Goal: Task Accomplishment & Management: Complete application form

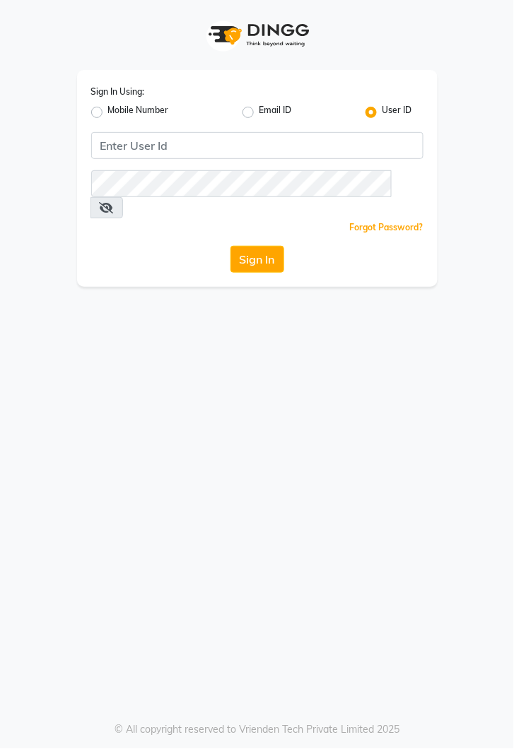
click at [276, 246] on button "Sign In" at bounding box center [257, 259] width 54 height 27
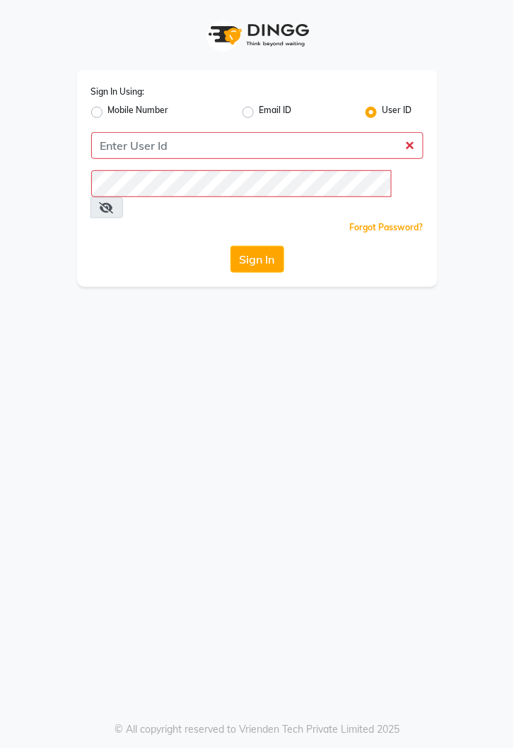
click at [256, 246] on button "Sign In" at bounding box center [257, 259] width 54 height 27
click at [258, 247] on button "Sign In" at bounding box center [257, 259] width 54 height 27
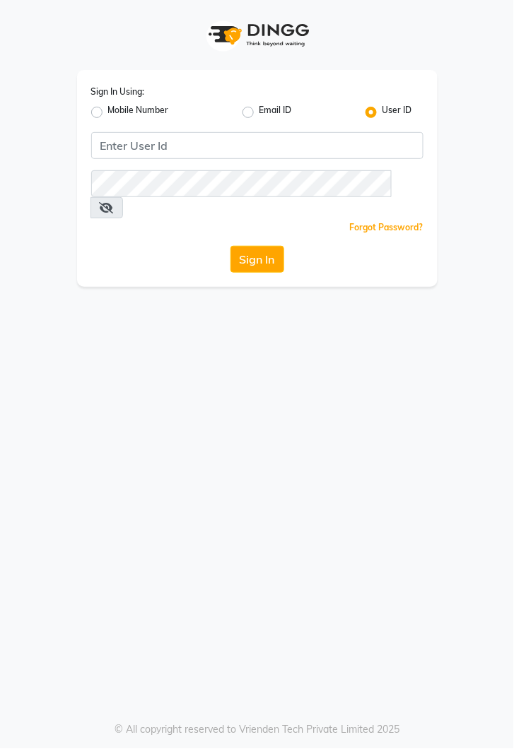
click at [268, 246] on button "Sign In" at bounding box center [257, 259] width 54 height 27
click at [245, 246] on button "Sign In" at bounding box center [257, 259] width 54 height 27
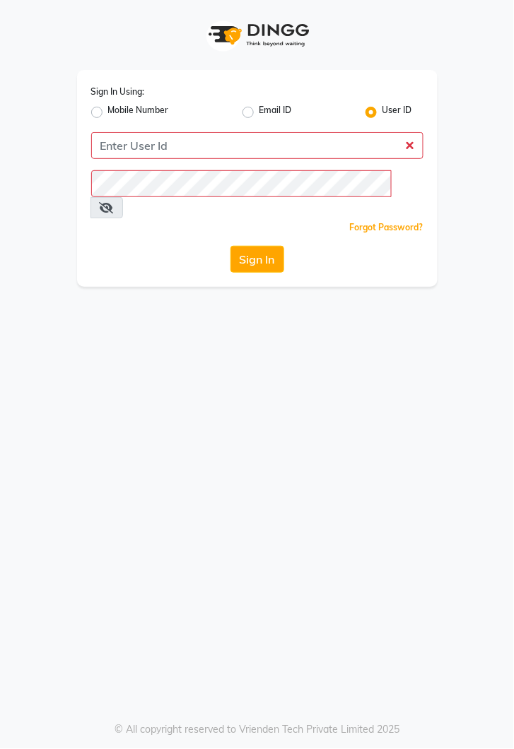
click at [245, 246] on button "Sign In" at bounding box center [257, 259] width 54 height 27
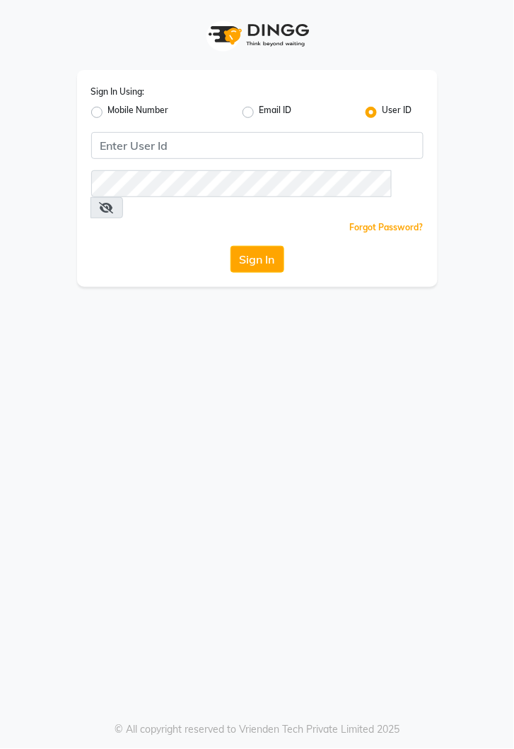
click at [263, 246] on button "Sign In" at bounding box center [257, 259] width 54 height 27
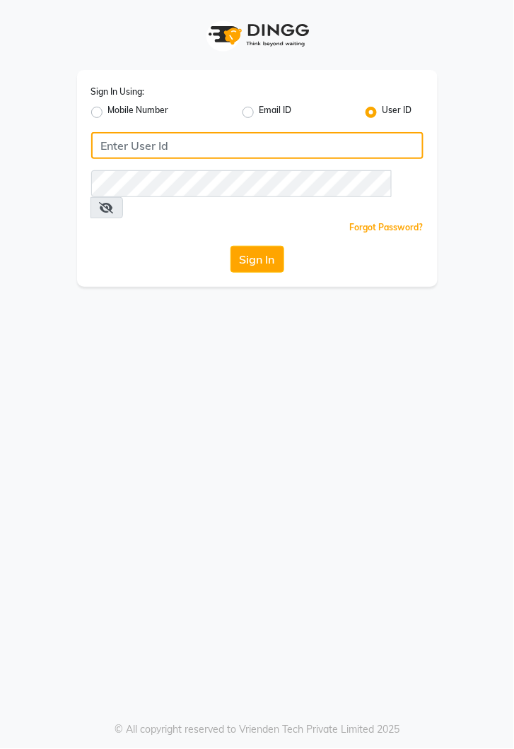
click at [214, 142] on input "Username" at bounding box center [257, 145] width 332 height 27
click at [270, 150] on input "Username" at bounding box center [257, 145] width 332 height 27
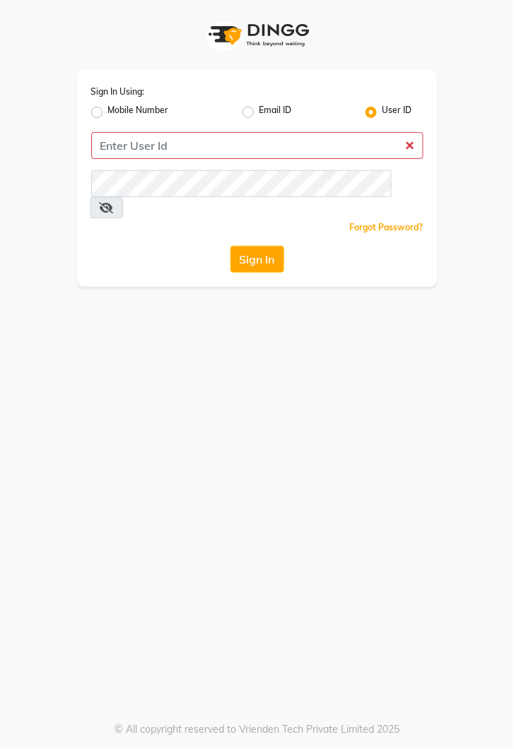
click at [272, 250] on button "Sign In" at bounding box center [257, 259] width 54 height 27
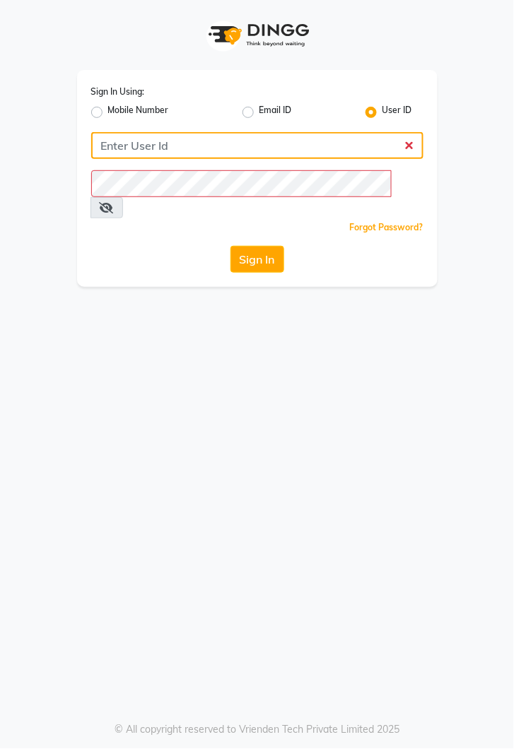
click at [145, 150] on input "Username" at bounding box center [257, 145] width 332 height 27
click at [227, 141] on input "Username" at bounding box center [257, 145] width 332 height 27
type input "kiros"
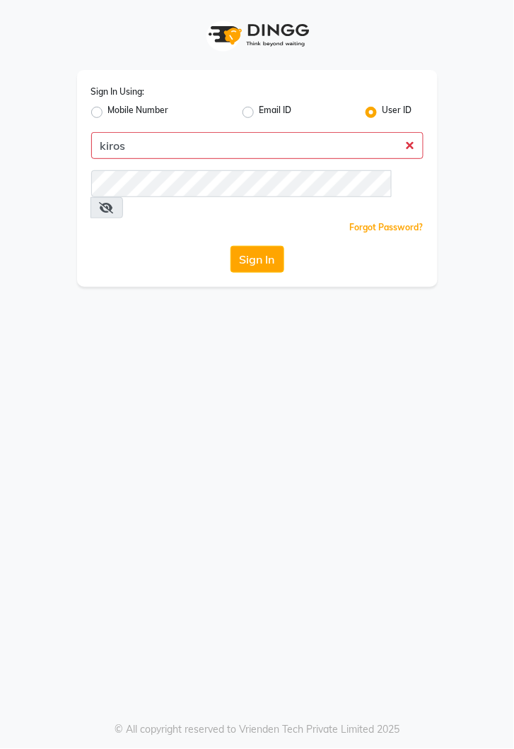
click at [230, 246] on button "Sign In" at bounding box center [257, 259] width 54 height 27
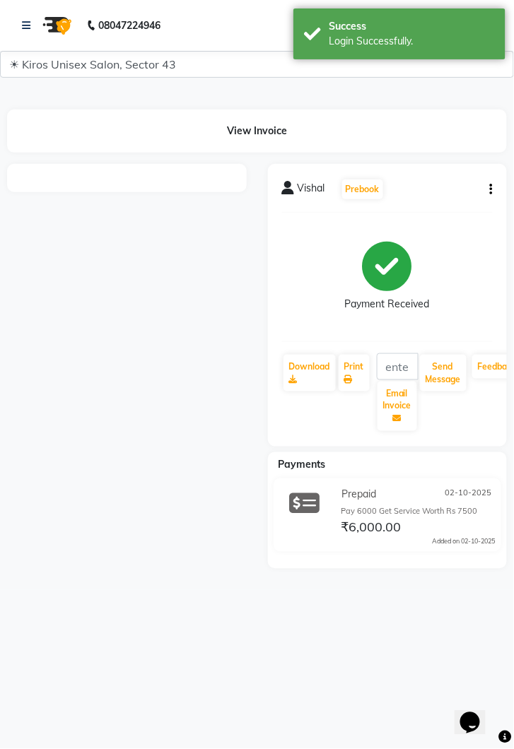
click at [10, 29] on nav "08047224946 Select Location × Kiros Unisex Salon, Sector 43 English ENGLISH Esp…" at bounding box center [257, 25] width 514 height 51
click at [28, 25] on icon at bounding box center [26, 25] width 8 height 10
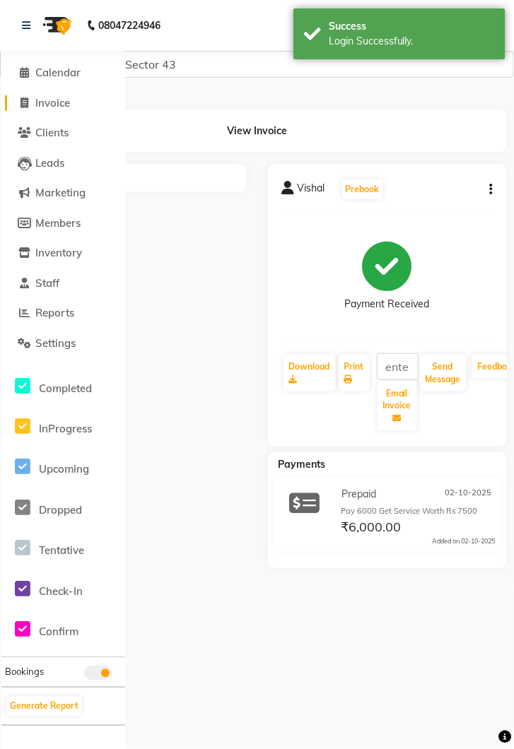
click at [63, 105] on span "Invoice" at bounding box center [52, 102] width 35 height 13
select select "service"
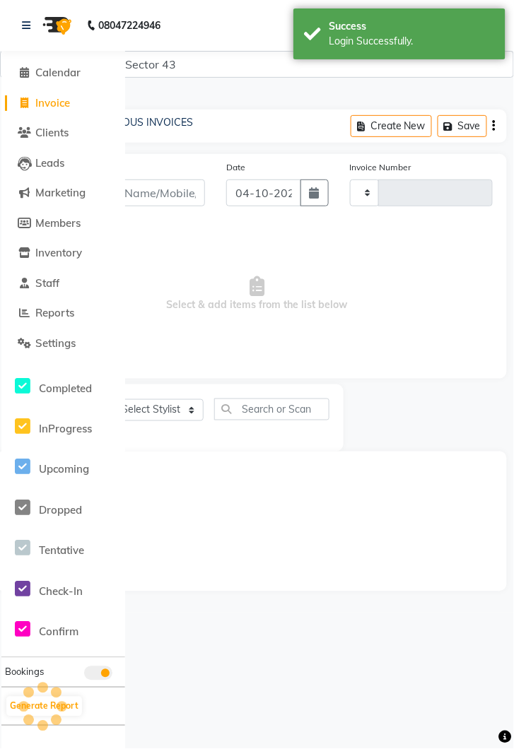
type input "4341"
click at [25, 25] on icon at bounding box center [26, 25] width 8 height 10
select select "5694"
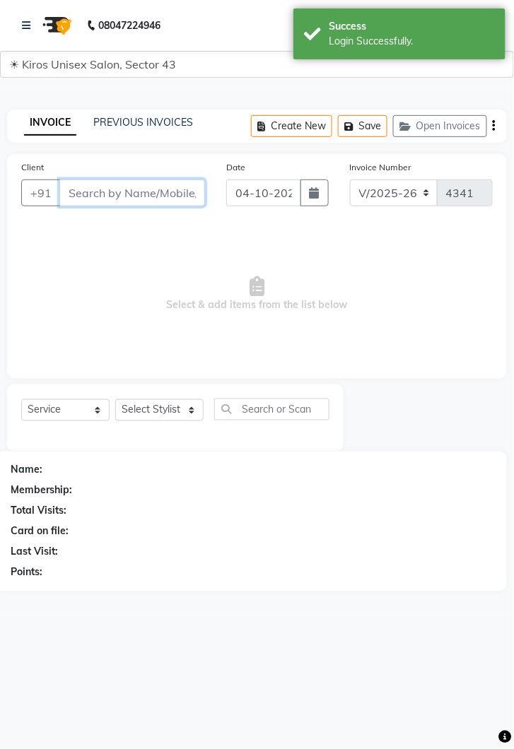
click at [102, 198] on input "Client" at bounding box center [132, 192] width 146 height 27
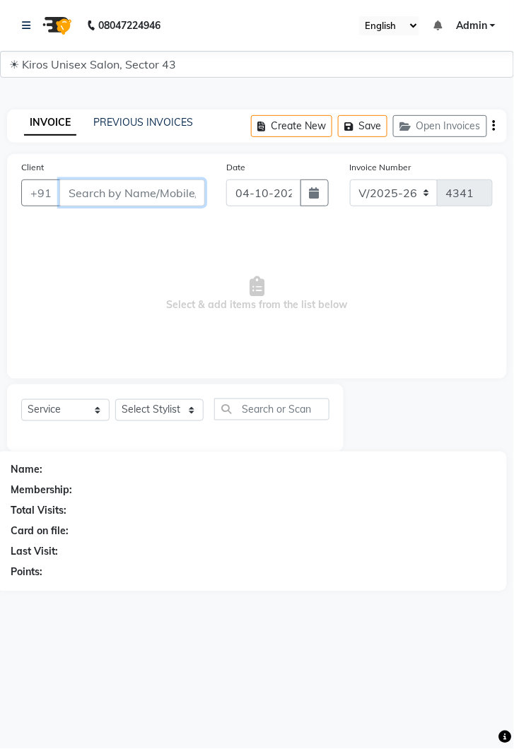
click at [132, 192] on input "Client" at bounding box center [132, 192] width 146 height 27
type input "8"
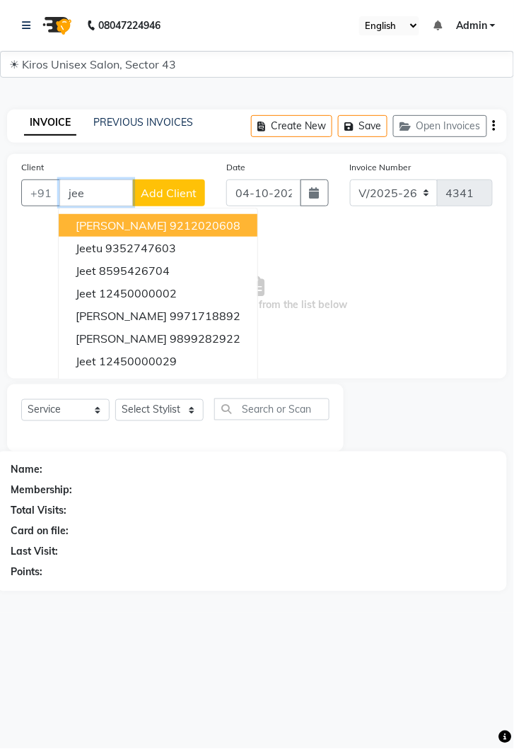
click at [148, 286] on ngb-highlight "12450000002" at bounding box center [138, 293] width 78 height 14
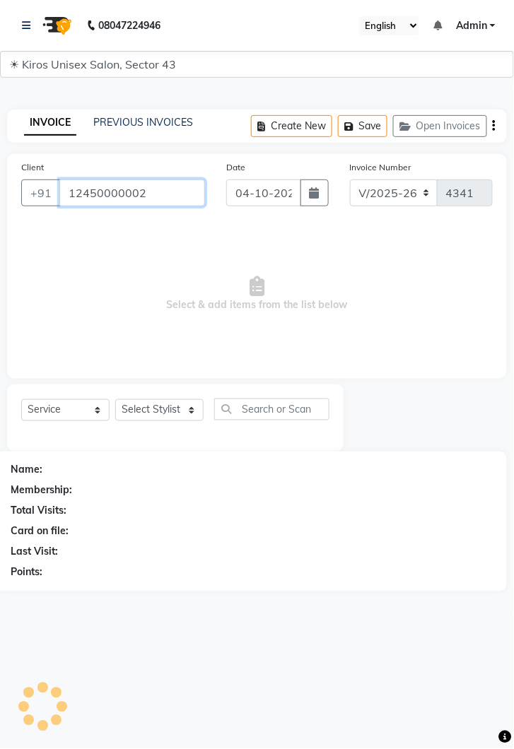
type input "12450000002"
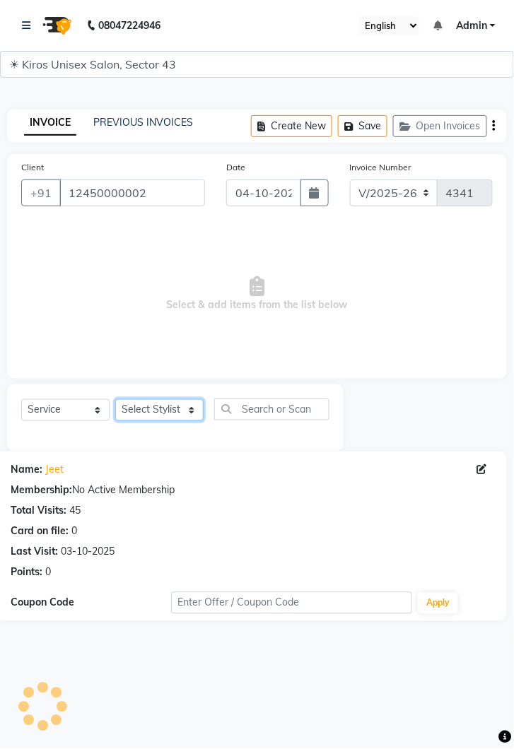
click at [192, 406] on select "Select Stylist [PERSON_NAME] [PERSON_NAME] Jeet Lalit Lamu [PERSON_NAME] [PERSO…" at bounding box center [159, 410] width 88 height 22
select select "90703"
click at [115, 399] on select "Select Stylist [PERSON_NAME] [PERSON_NAME] Jeet Lalit Lamu [PERSON_NAME] [PERSO…" at bounding box center [159, 410] width 88 height 22
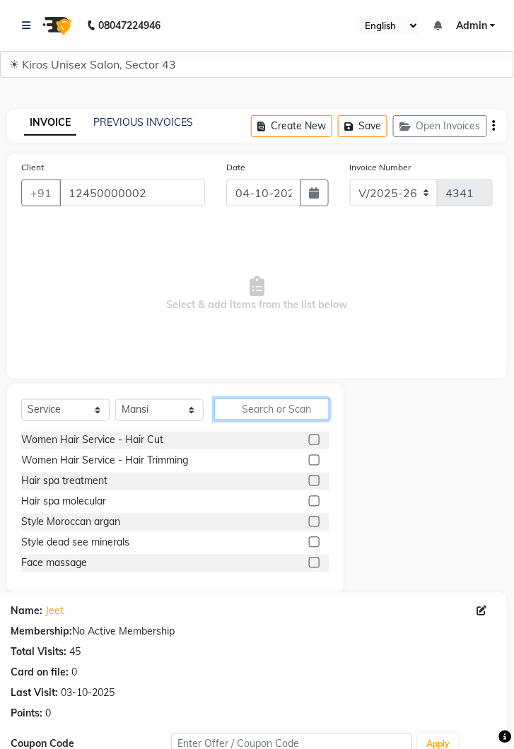
click at [245, 408] on input "text" at bounding box center [271, 410] width 115 height 22
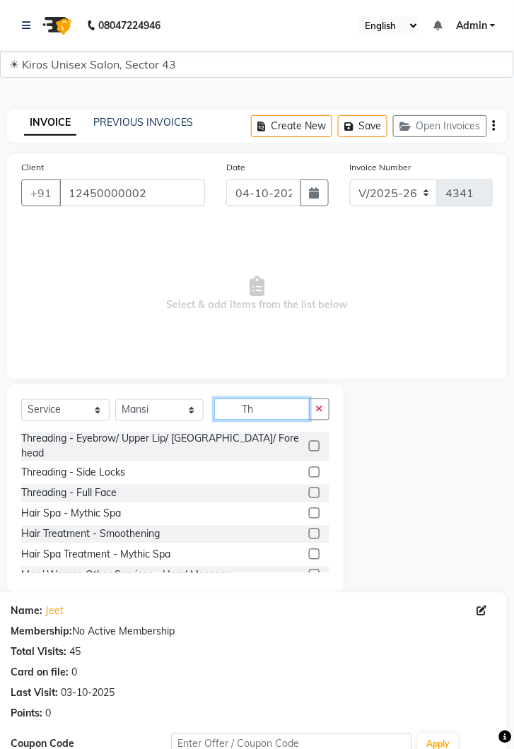
type input "Th"
click at [322, 438] on div at bounding box center [319, 447] width 20 height 18
click at [309, 441] on label at bounding box center [314, 446] width 11 height 11
click at [309, 442] on input "checkbox" at bounding box center [313, 446] width 9 height 9
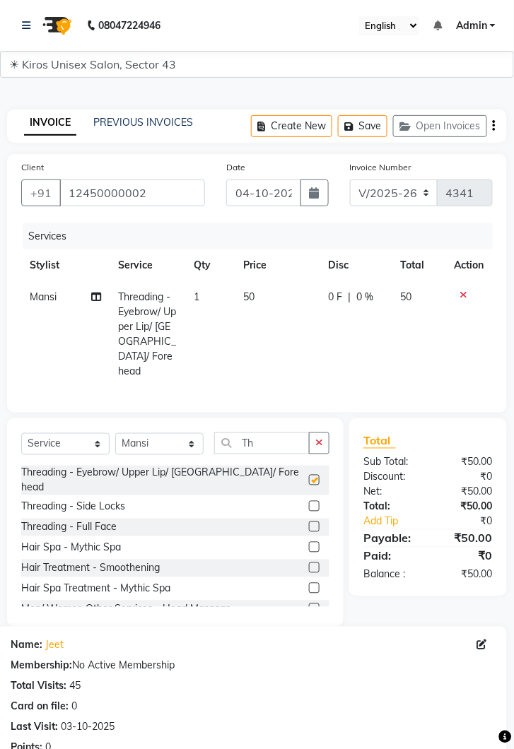
checkbox input "false"
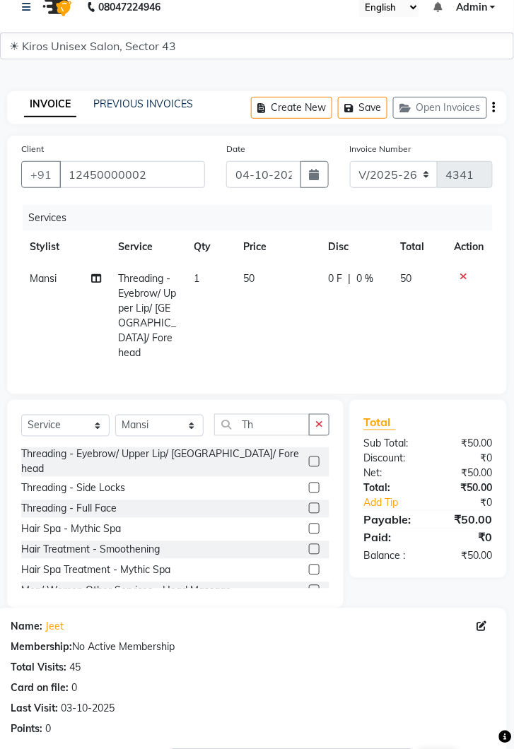
scroll to position [171, 0]
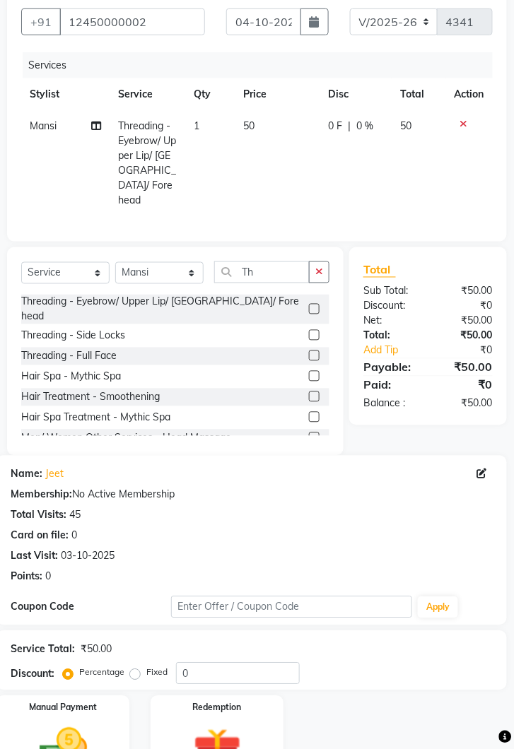
click at [61, 730] on img at bounding box center [63, 751] width 78 height 56
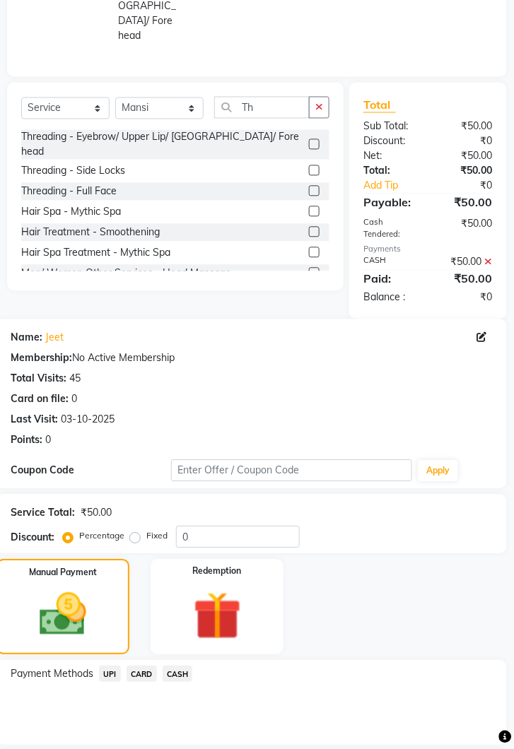
scroll to position [369, 0]
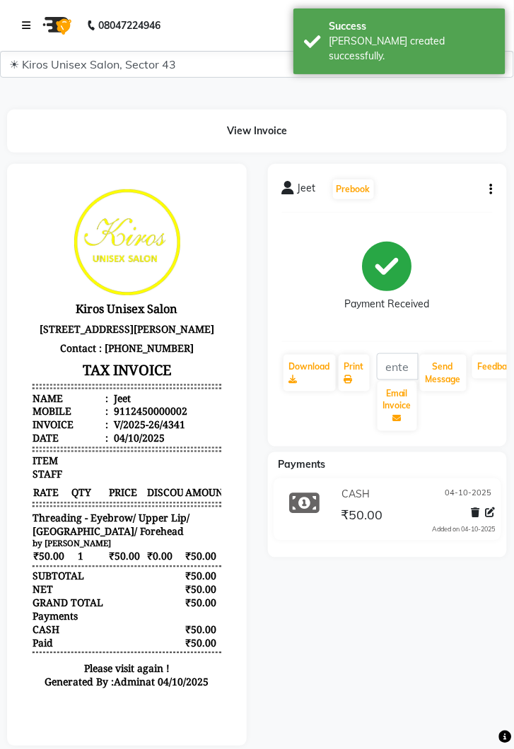
click at [31, 30] on link at bounding box center [29, 26] width 14 height 40
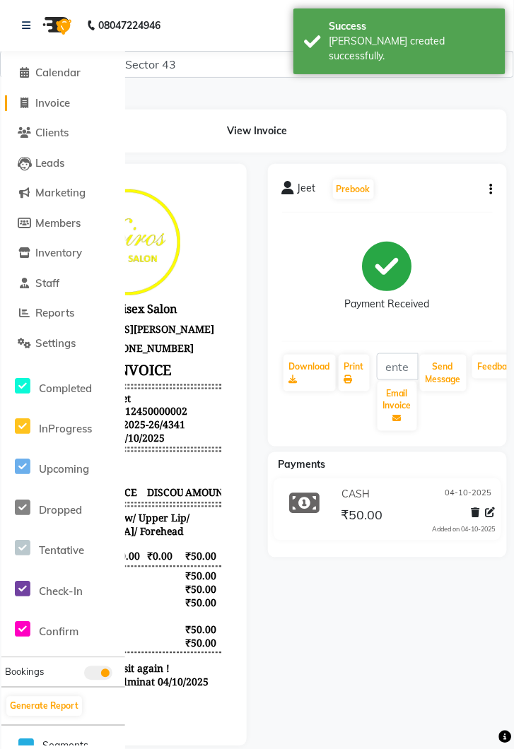
click at [64, 102] on span "Invoice" at bounding box center [52, 102] width 35 height 13
select select "service"
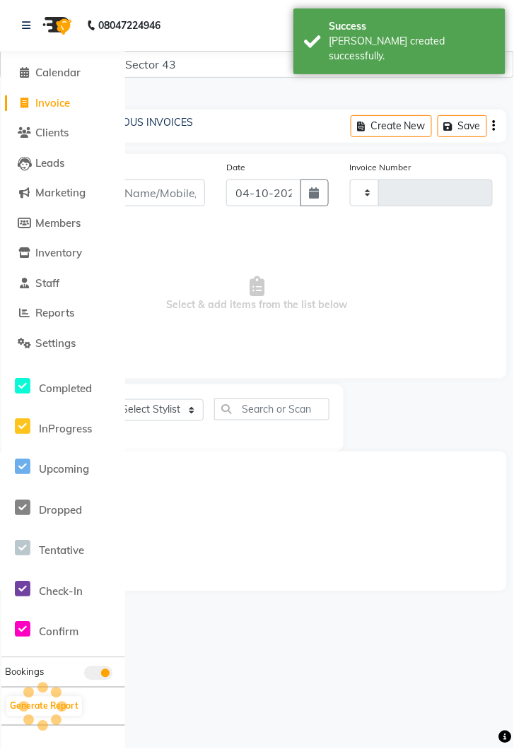
type input "4342"
select select "5694"
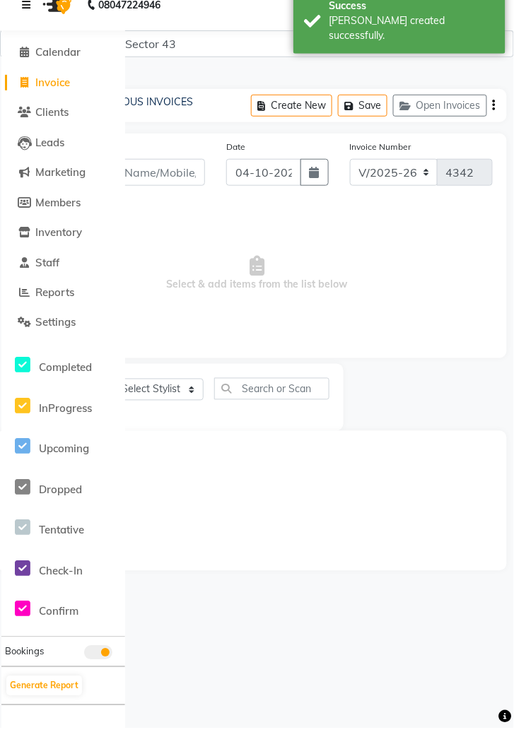
click at [23, 23] on icon at bounding box center [26, 25] width 8 height 10
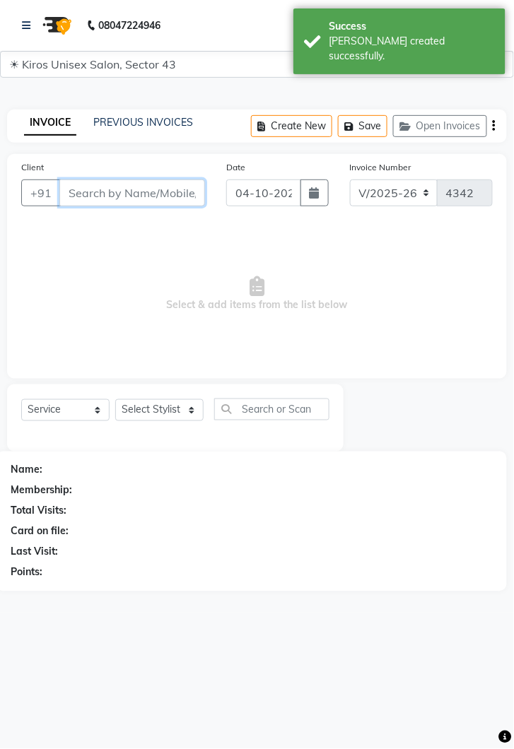
click at [136, 196] on input "Client" at bounding box center [132, 192] width 146 height 27
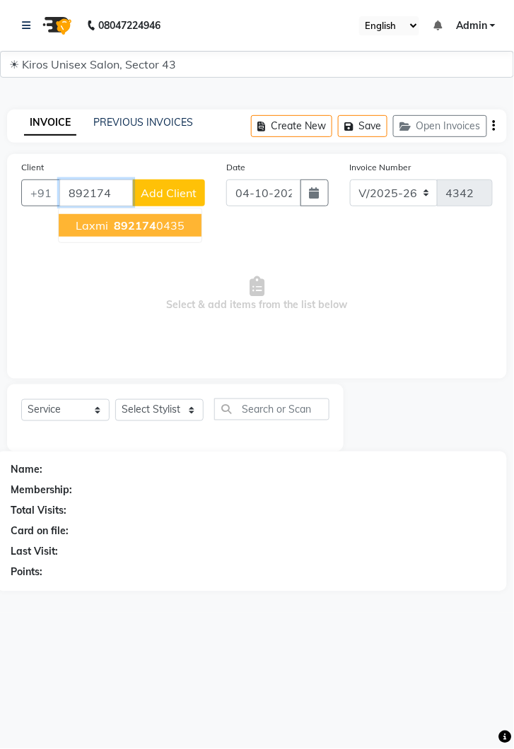
click at [149, 223] on span "892174" at bounding box center [135, 225] width 42 height 14
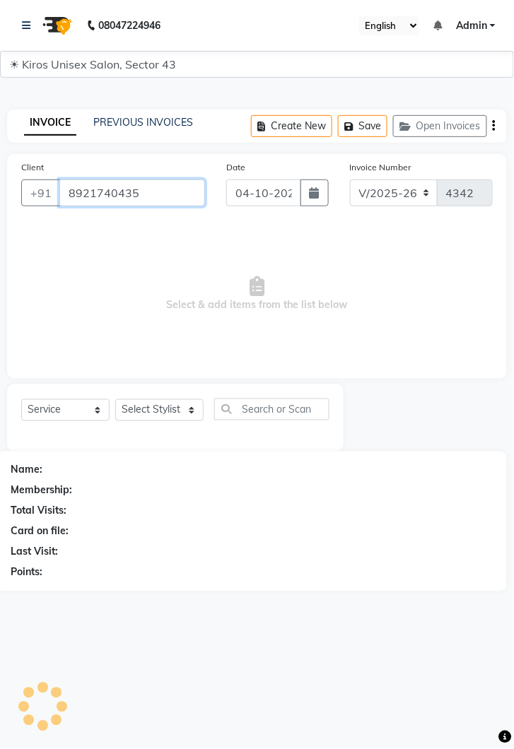
type input "8921740435"
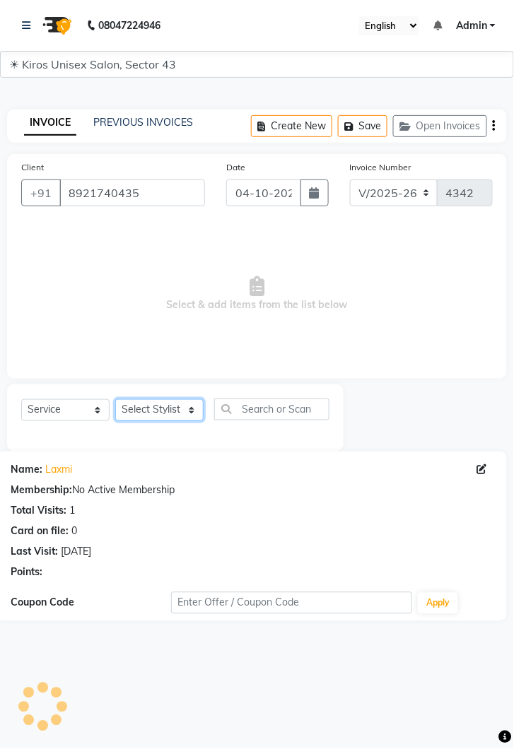
click at [198, 414] on select "Select Stylist [PERSON_NAME] [PERSON_NAME] Jeet Lalit Lamu [PERSON_NAME] [PERSO…" at bounding box center [159, 410] width 88 height 22
select select "39653"
click at [115, 399] on select "Select Stylist [PERSON_NAME] [PERSON_NAME] Jeet Lalit Lamu [PERSON_NAME] [PERSO…" at bounding box center [159, 410] width 88 height 22
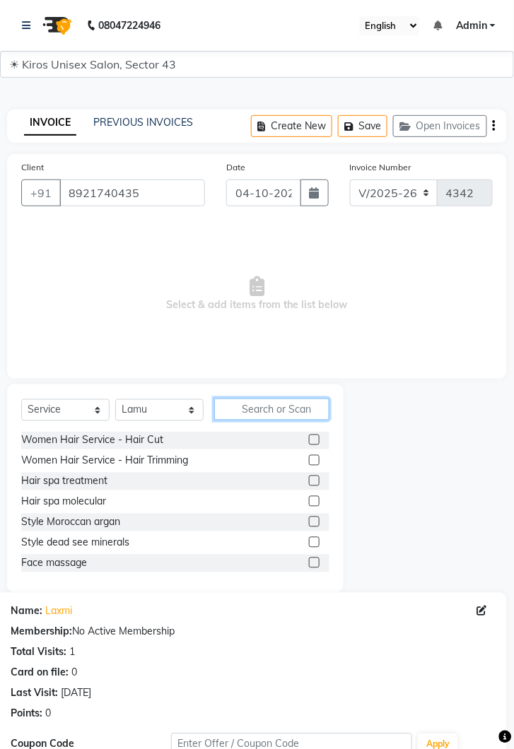
click at [276, 409] on input "text" at bounding box center [271, 410] width 115 height 22
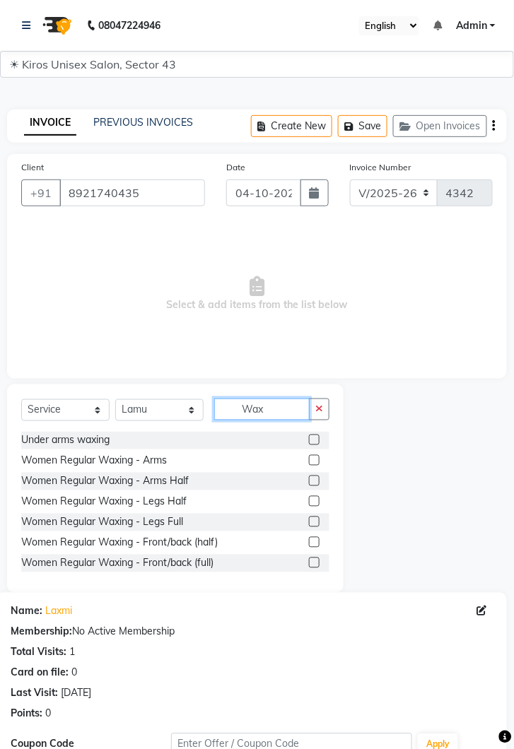
type input "Wax"
click at [313, 460] on label at bounding box center [314, 460] width 11 height 11
click at [313, 460] on input "checkbox" at bounding box center [313, 460] width 9 height 9
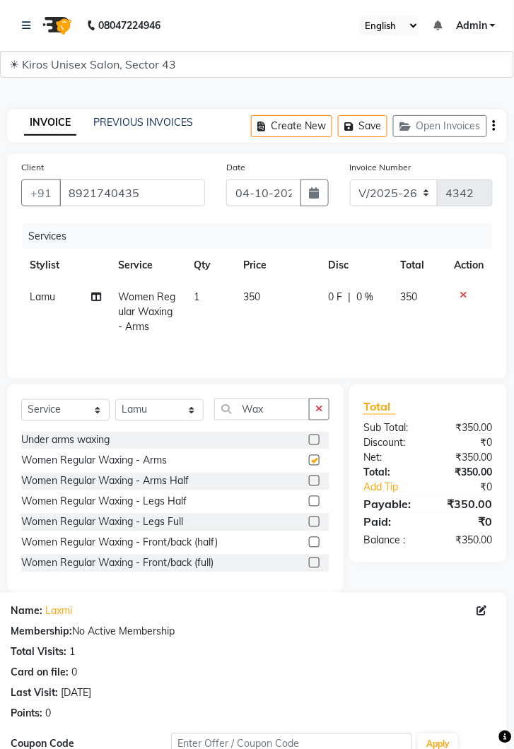
checkbox input "false"
click at [276, 298] on td "350" at bounding box center [277, 311] width 85 height 61
select select "39653"
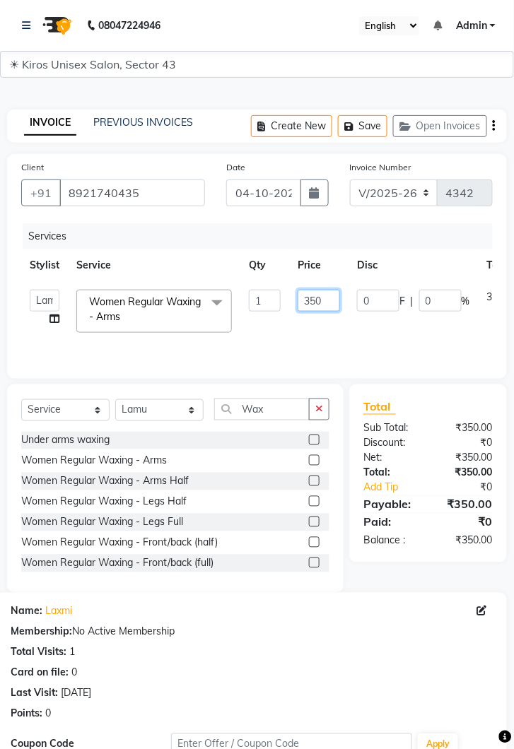
click at [325, 293] on input "350" at bounding box center [318, 301] width 42 height 22
type input "3"
type input "600"
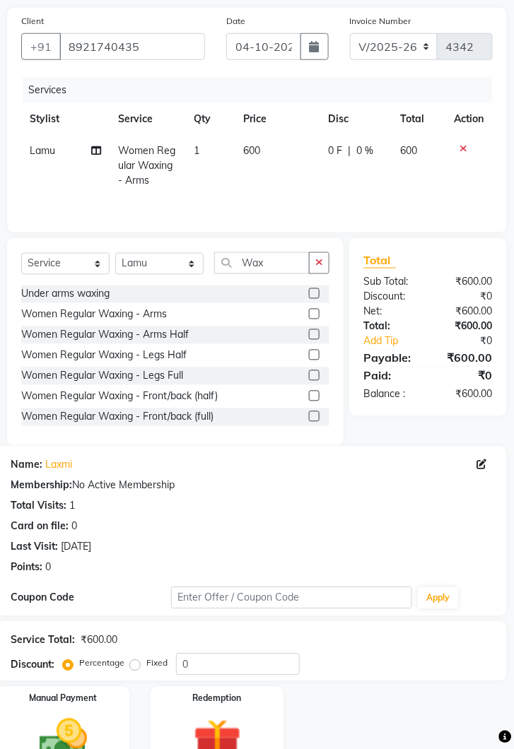
scroll to position [167, 0]
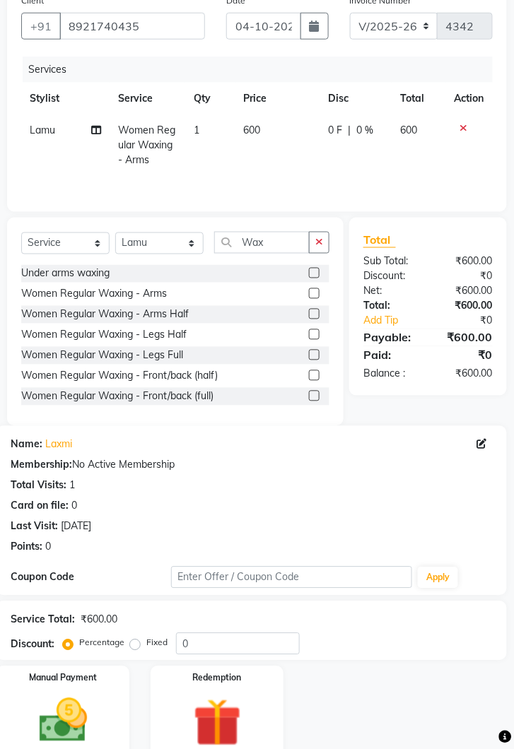
click at [90, 709] on img at bounding box center [63, 721] width 78 height 56
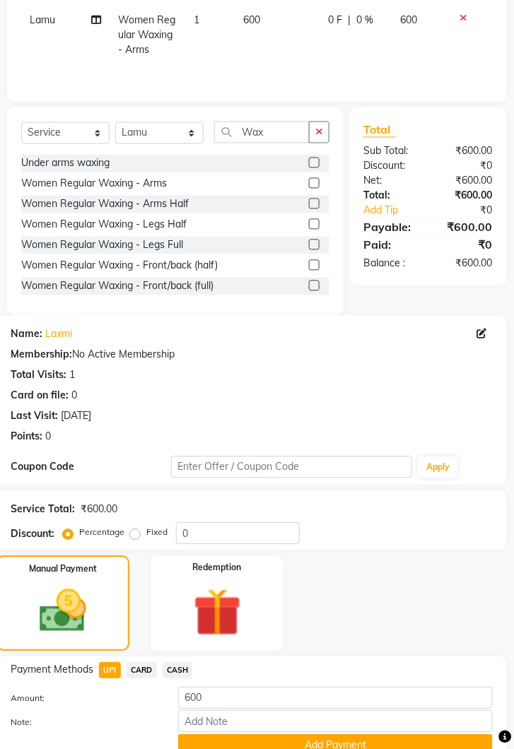
click at [350, 748] on button "Add Payment" at bounding box center [335, 746] width 314 height 22
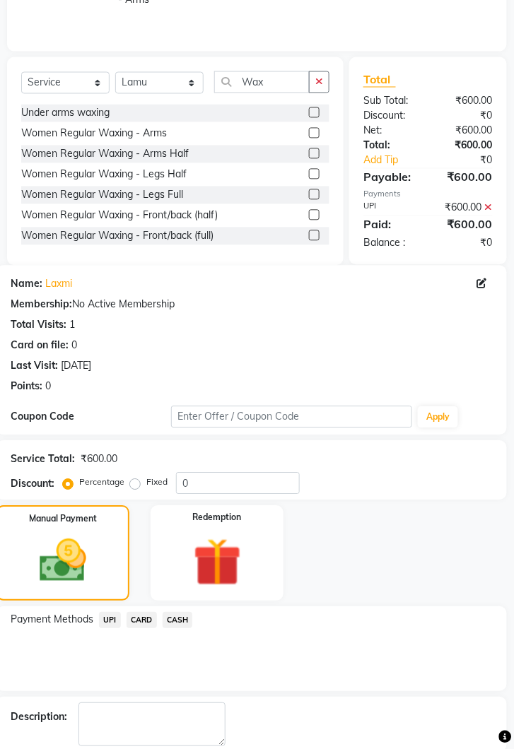
scroll to position [336, 0]
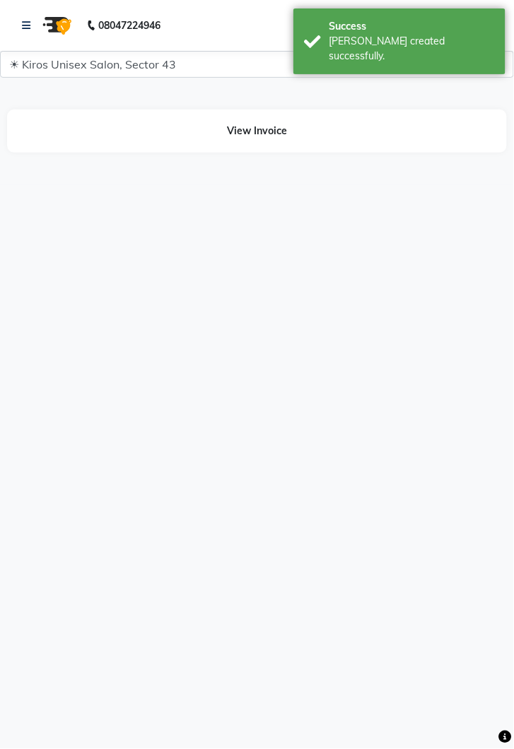
click at [324, 748] on html "08047224946 Select Location × Kiros Unisex Salon, Sector 43 English ENGLISH Esp…" at bounding box center [257, 374] width 514 height 749
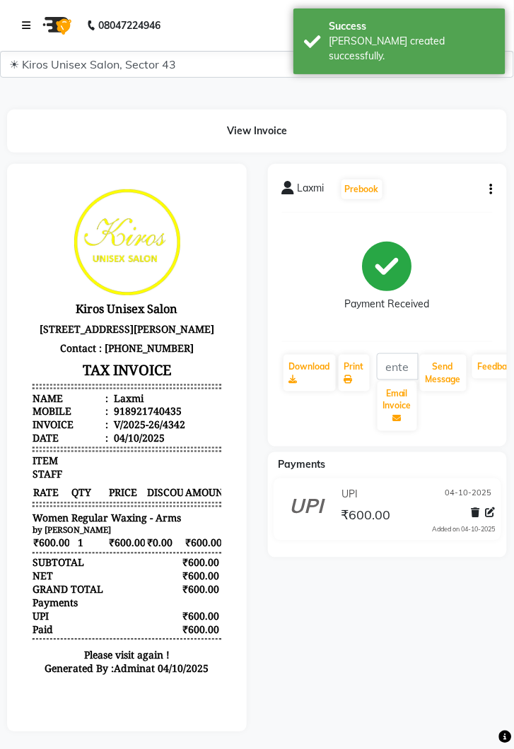
click at [25, 25] on icon at bounding box center [26, 25] width 8 height 10
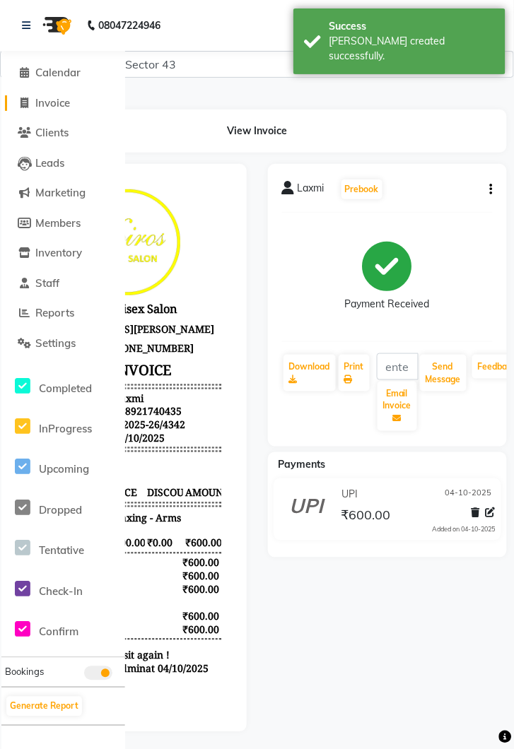
click at [65, 105] on span "Invoice" at bounding box center [52, 102] width 35 height 13
select select "service"
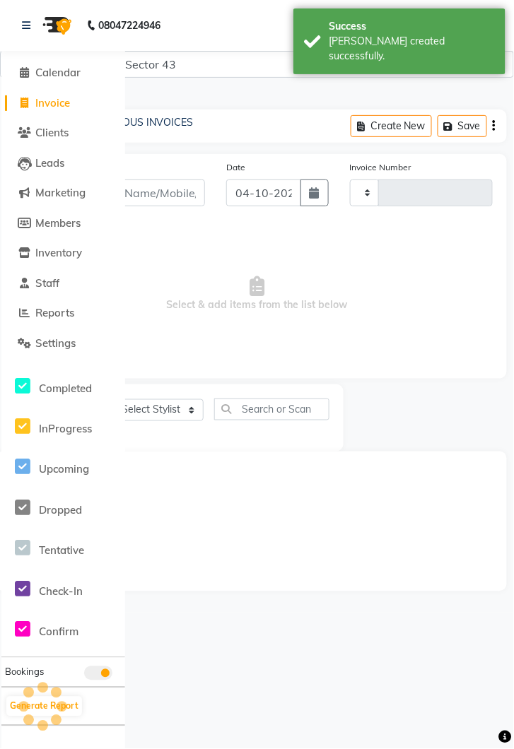
scroll to position [9, 0]
type input "4343"
select select "5694"
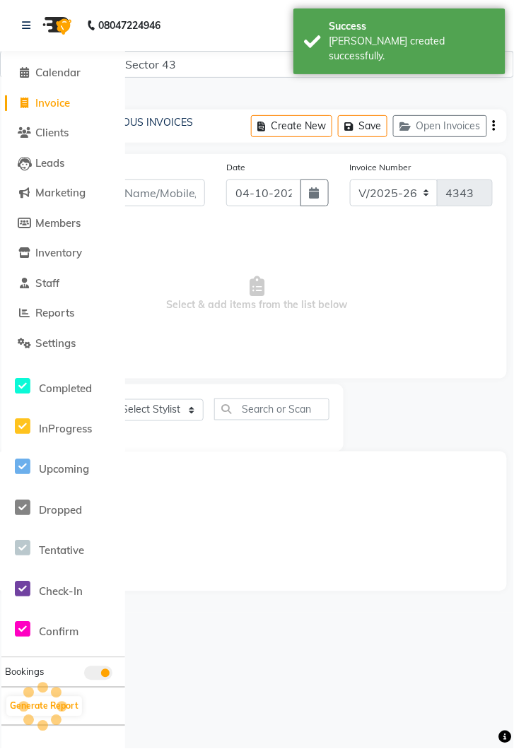
scroll to position [0, 0]
click at [28, 24] on icon at bounding box center [26, 25] width 8 height 10
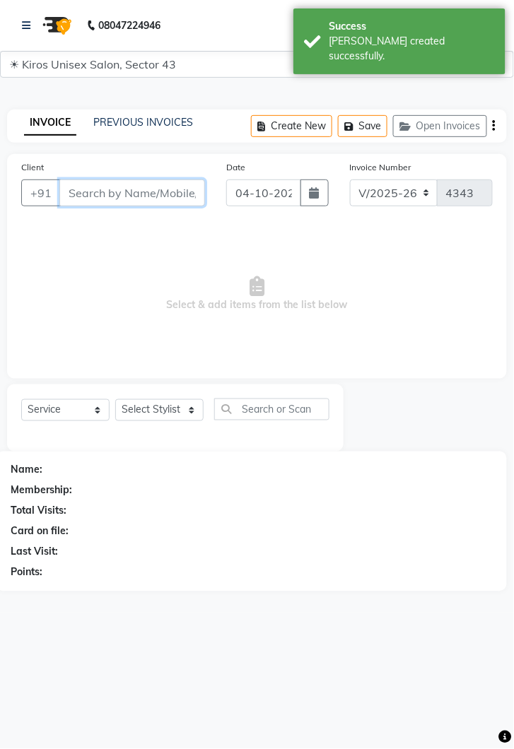
click at [142, 199] on input "Client" at bounding box center [132, 192] width 146 height 27
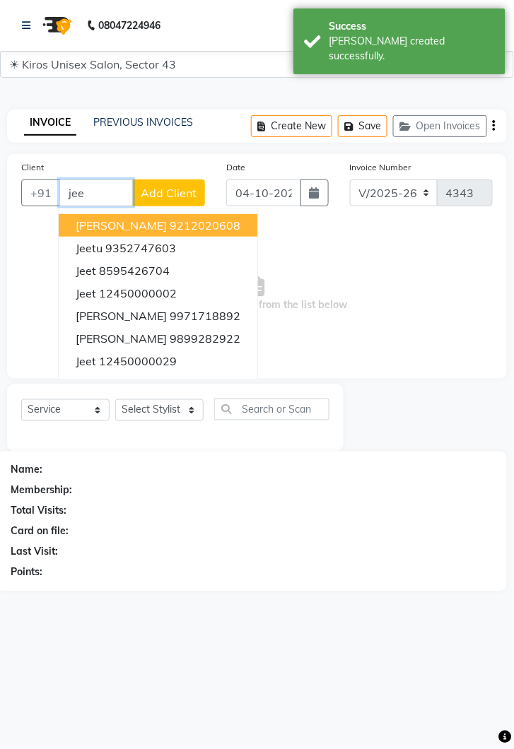
click at [141, 297] on ngb-highlight "12450000002" at bounding box center [138, 293] width 78 height 14
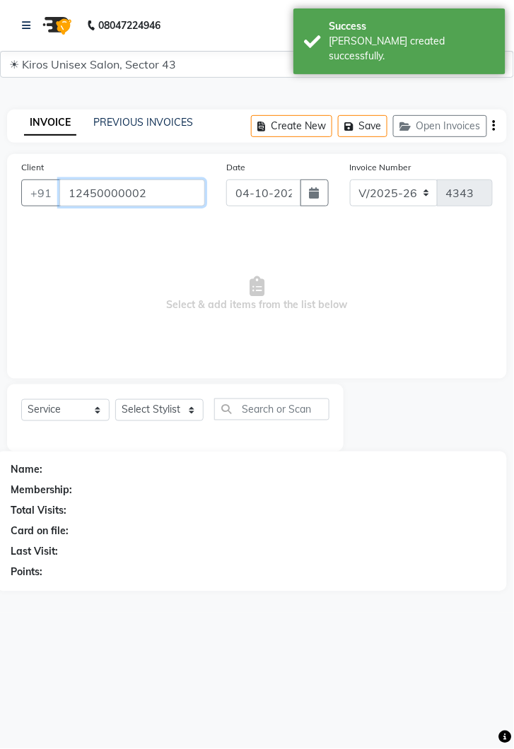
type input "12450000002"
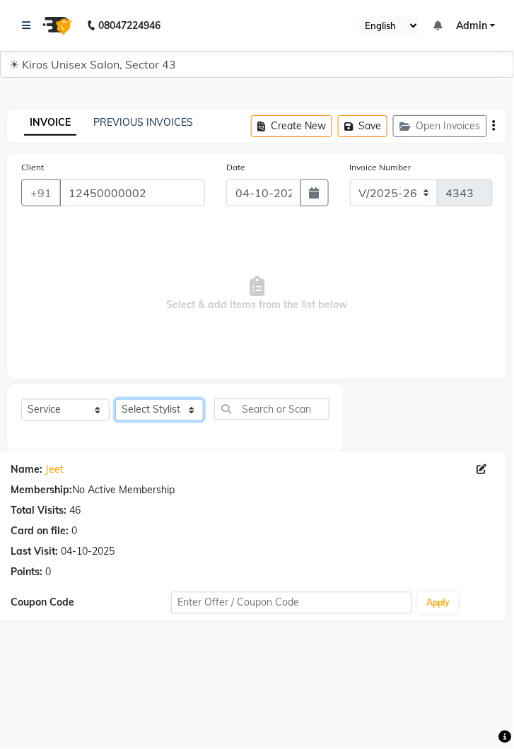
click at [194, 415] on select "Select Stylist [PERSON_NAME] [PERSON_NAME] Jeet Lalit Lamu [PERSON_NAME] [PERSO…" at bounding box center [159, 410] width 88 height 22
select select "39650"
click at [115, 399] on select "Select Stylist [PERSON_NAME] [PERSON_NAME] Jeet Lalit Lamu [PERSON_NAME] [PERSO…" at bounding box center [159, 410] width 88 height 22
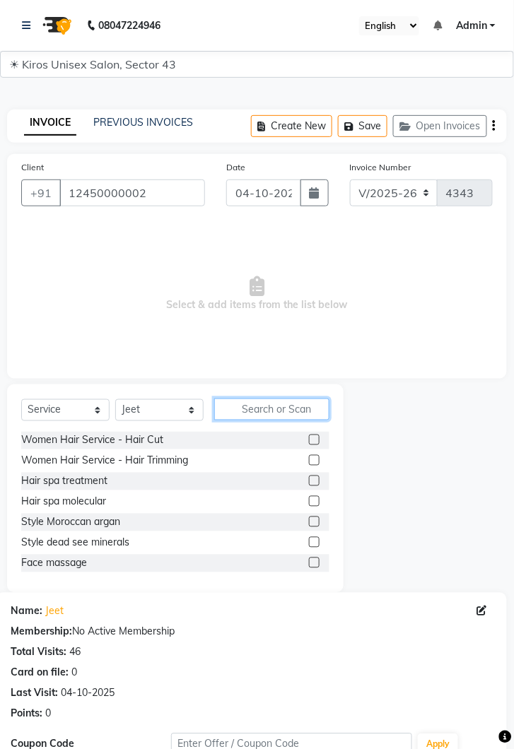
click at [278, 399] on input "text" at bounding box center [271, 410] width 115 height 22
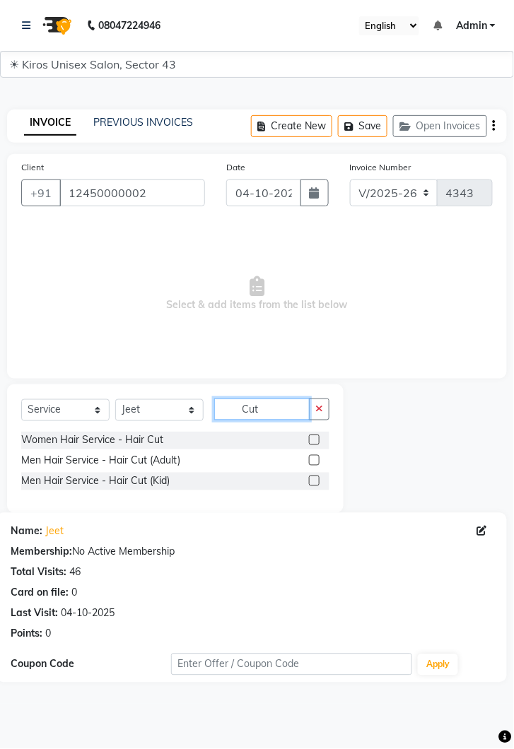
type input "Cut"
click at [312, 463] on label at bounding box center [314, 460] width 11 height 11
click at [312, 463] on input "checkbox" at bounding box center [313, 460] width 9 height 9
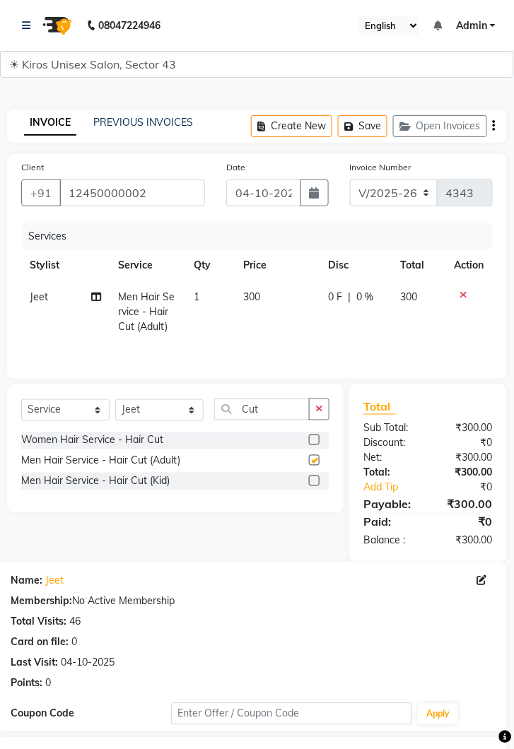
checkbox input "false"
click at [273, 293] on td "300" at bounding box center [277, 311] width 85 height 61
select select "39650"
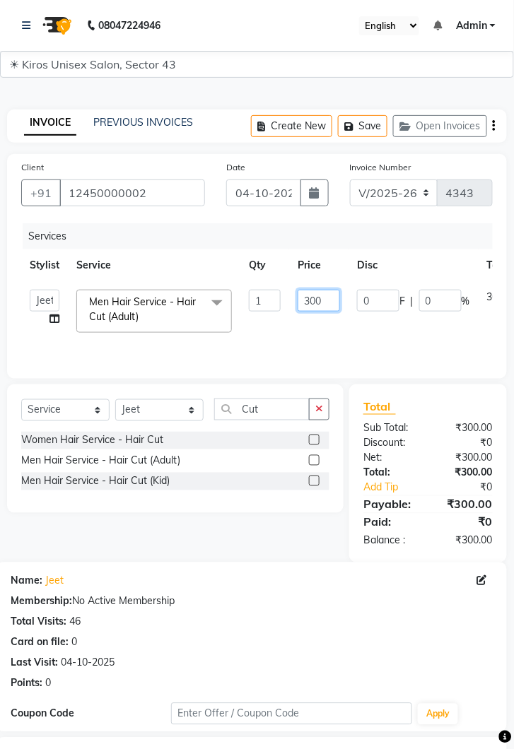
click at [327, 299] on input "300" at bounding box center [318, 301] width 42 height 22
type input "3"
type input "150"
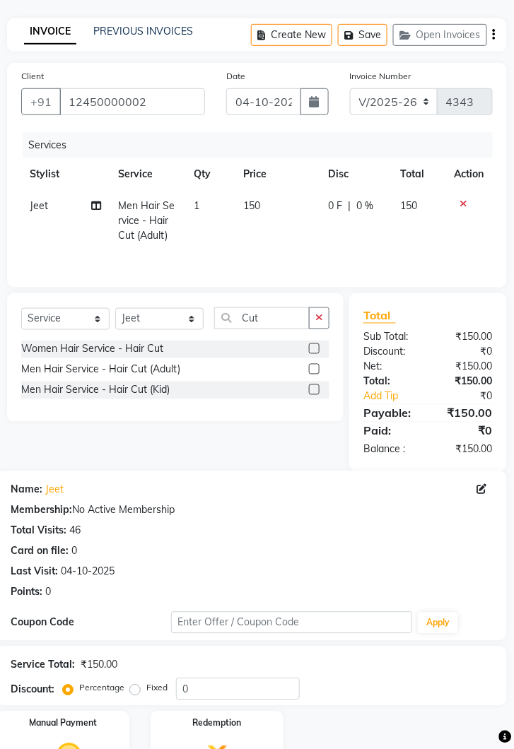
scroll to position [136, 0]
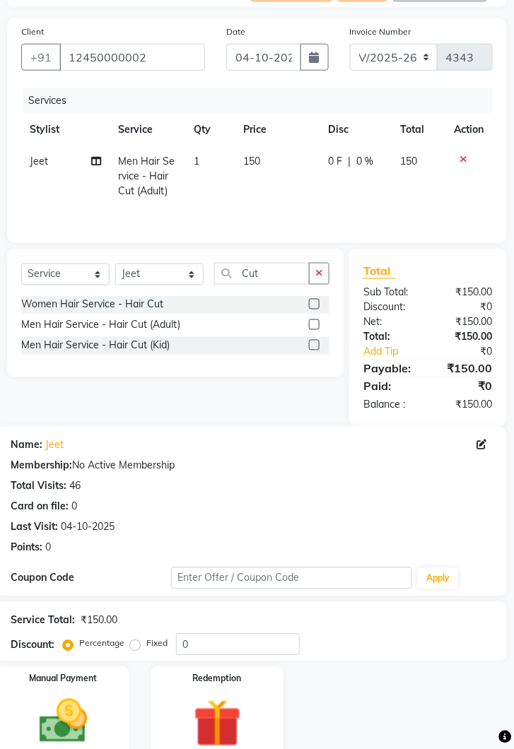
click at [69, 730] on img at bounding box center [63, 722] width 78 height 56
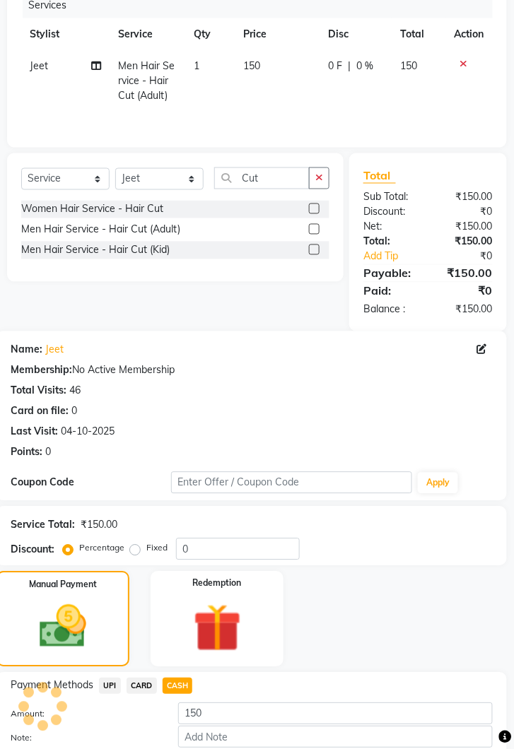
scroll to position [246, 0]
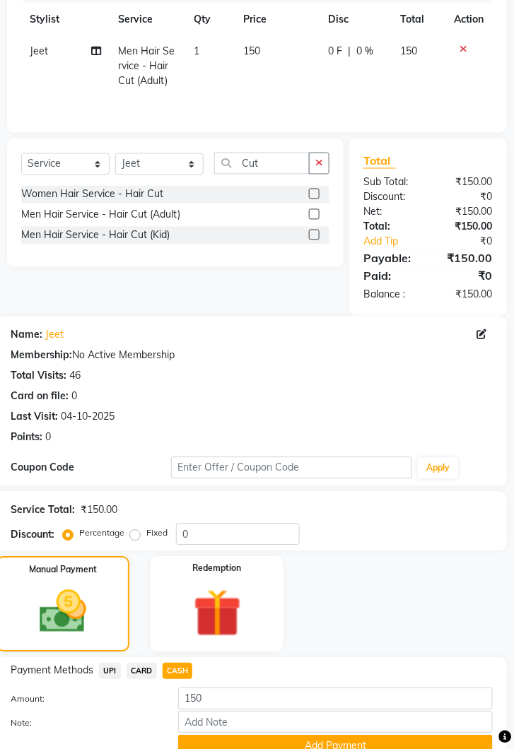
click at [338, 748] on button "Add Payment" at bounding box center [335, 747] width 314 height 22
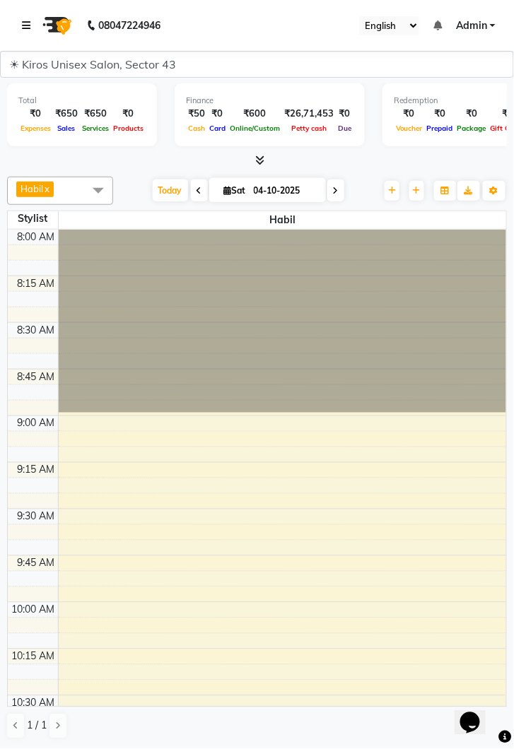
click at [23, 11] on link at bounding box center [29, 26] width 14 height 40
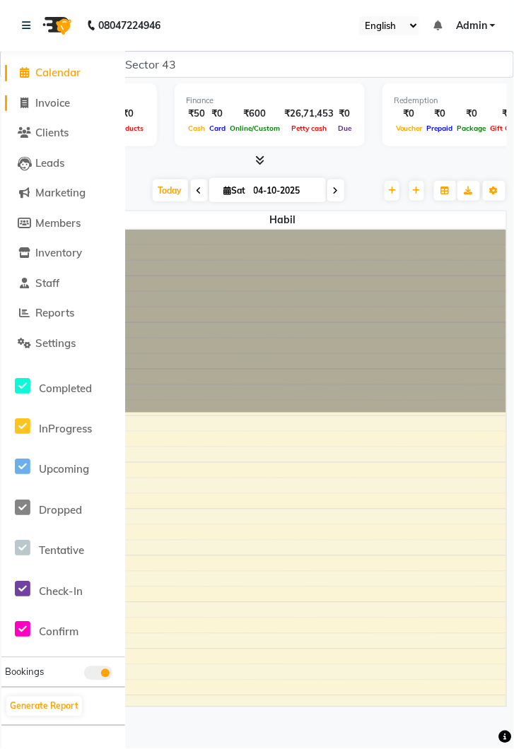
click at [42, 98] on span "Invoice" at bounding box center [52, 102] width 35 height 13
select select "service"
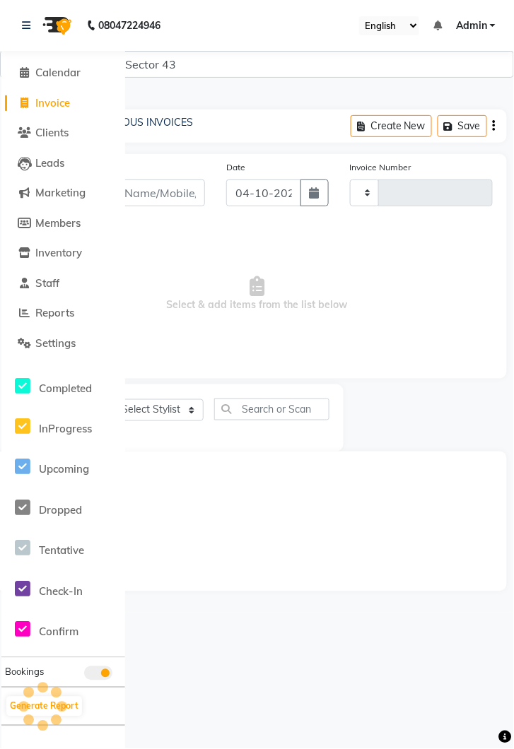
type input "4343"
select select "5694"
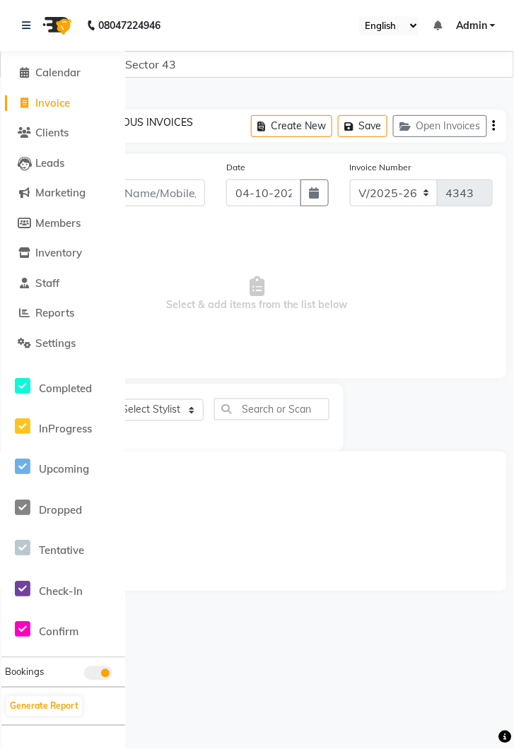
click at [156, 126] on link "PREVIOUS INVOICES" at bounding box center [143, 122] width 100 height 13
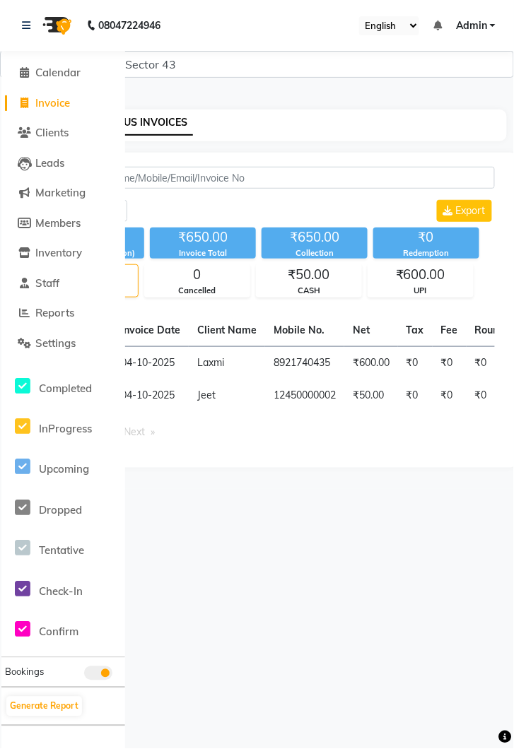
click at [30, 118] on li "Clients" at bounding box center [63, 133] width 124 height 30
click at [33, 104] on span at bounding box center [24, 103] width 21 height 16
select select "service"
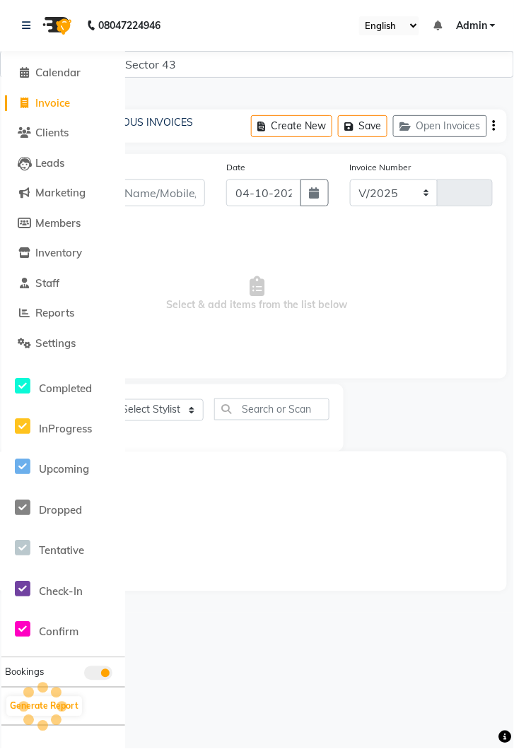
select select "5694"
type input "4343"
click at [141, 190] on input "Client" at bounding box center [132, 192] width 146 height 27
click at [33, 95] on span at bounding box center [24, 103] width 21 height 16
select select "service"
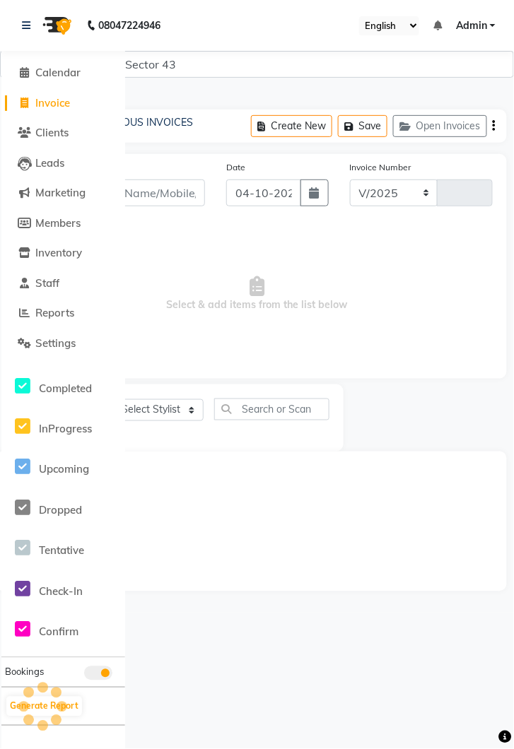
select select "5694"
type input "4343"
click at [22, 23] on icon at bounding box center [26, 25] width 8 height 10
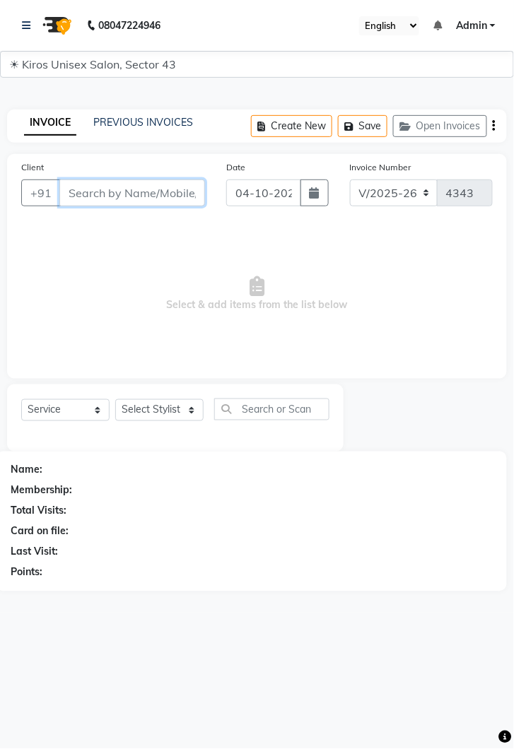
click at [118, 196] on input "Client" at bounding box center [132, 192] width 146 height 27
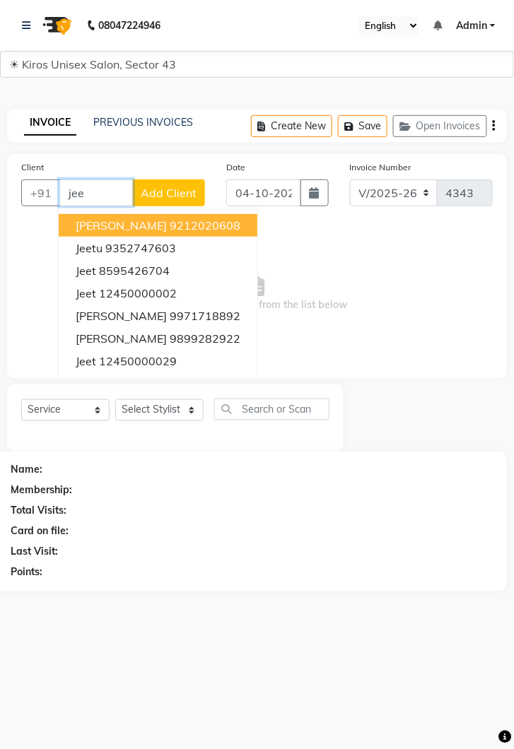
click at [77, 288] on span "Jeet" at bounding box center [86, 293] width 20 height 14
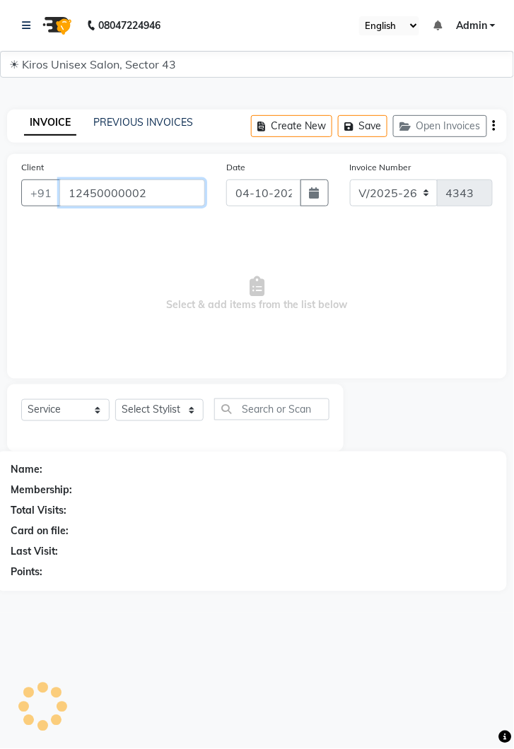
type input "12450000002"
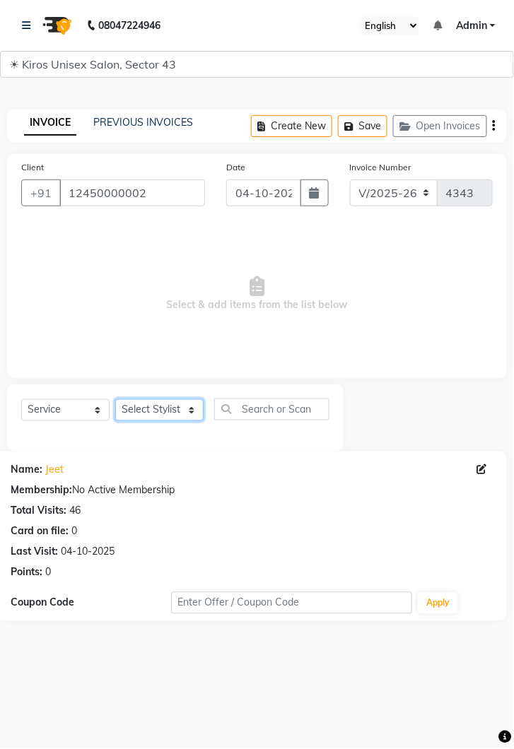
click at [194, 403] on select "Select Stylist [PERSON_NAME] [PERSON_NAME] Jeet Lalit Lamu [PERSON_NAME] [PERSO…" at bounding box center [159, 410] width 88 height 22
select select "39650"
click at [115, 399] on select "Select Stylist [PERSON_NAME] [PERSON_NAME] Jeet Lalit Lamu [PERSON_NAME] [PERSO…" at bounding box center [159, 410] width 88 height 22
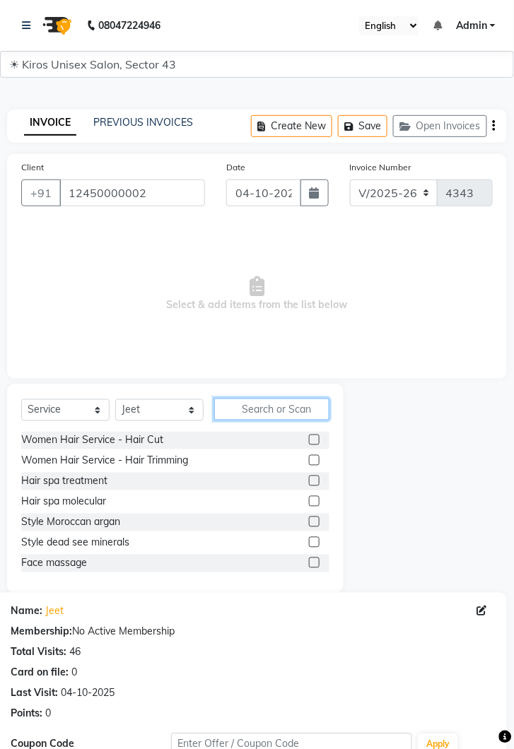
click at [249, 403] on input "text" at bounding box center [271, 410] width 115 height 22
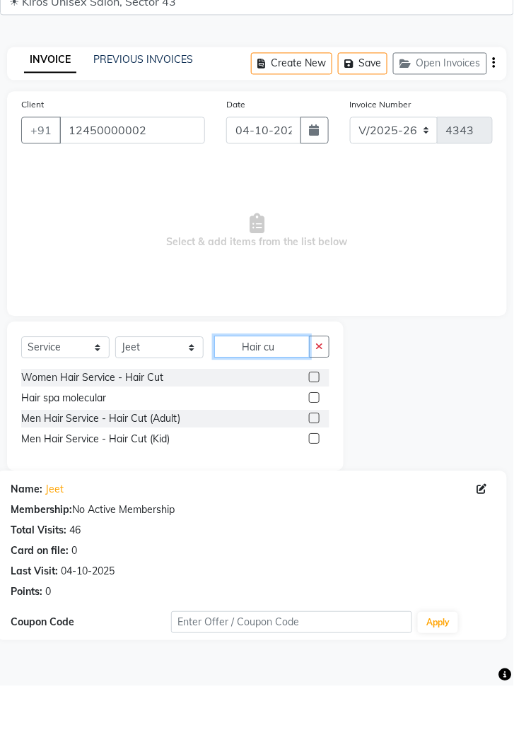
type input "Hair cu"
click at [312, 486] on label at bounding box center [314, 481] width 11 height 11
click at [312, 486] on input "checkbox" at bounding box center [313, 481] width 9 height 9
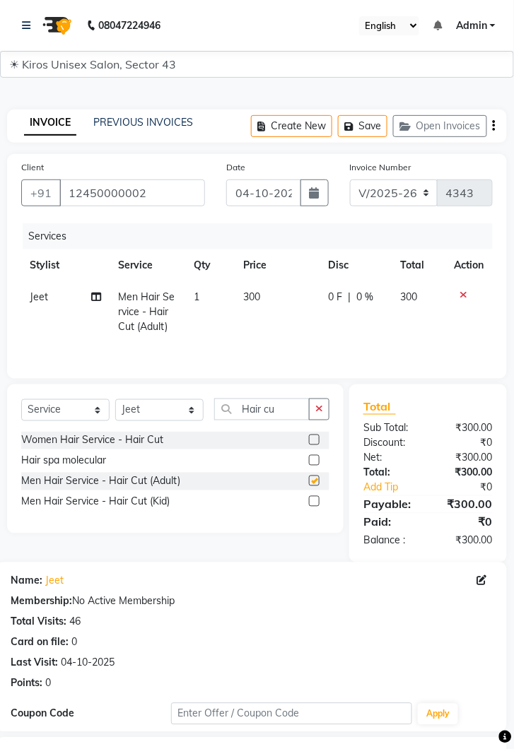
checkbox input "false"
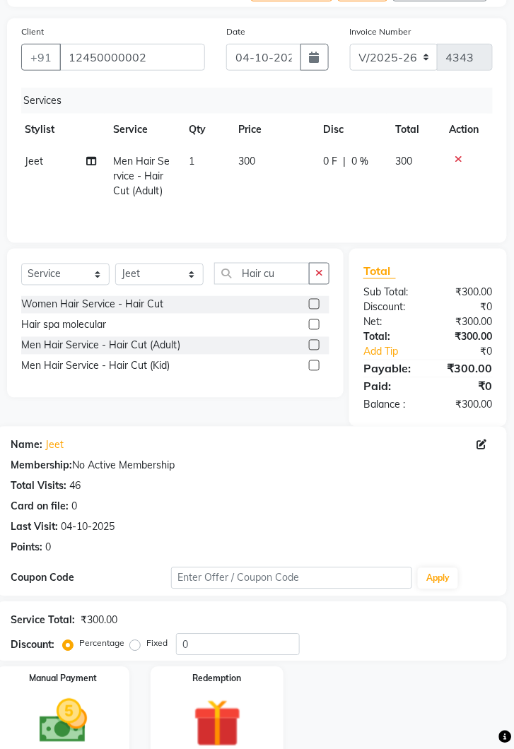
scroll to position [0, 5]
click at [262, 154] on td "300" at bounding box center [272, 176] width 85 height 61
select select "39650"
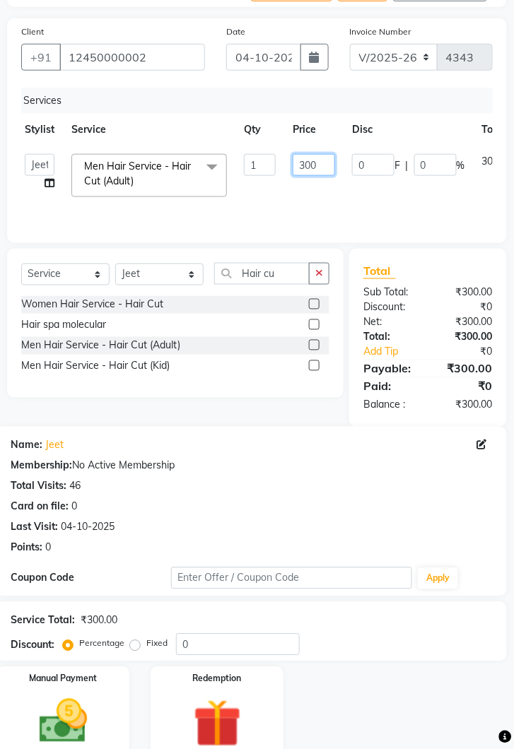
click at [319, 162] on input "300" at bounding box center [314, 165] width 42 height 22
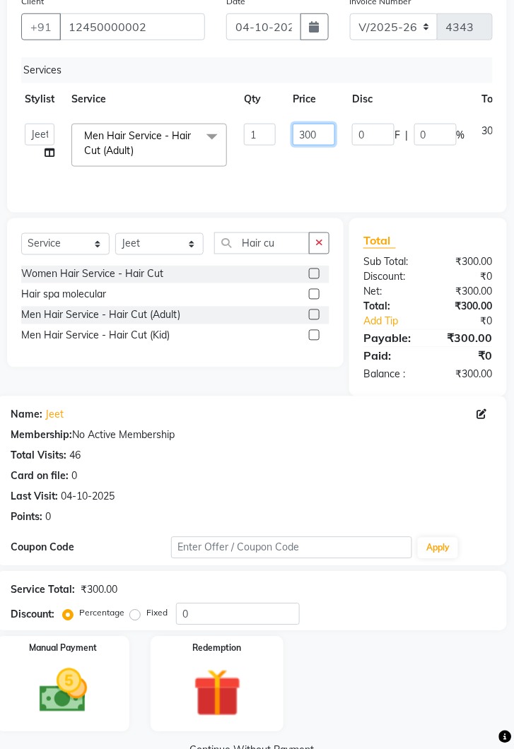
scroll to position [192, 0]
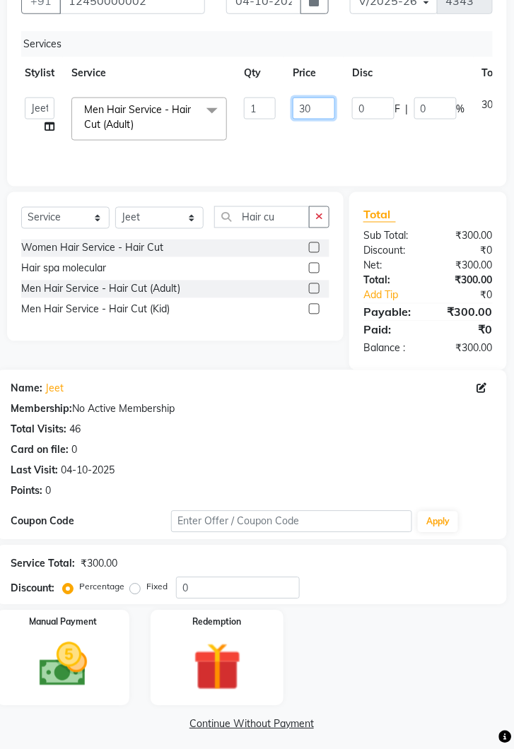
type input "3"
type input "150"
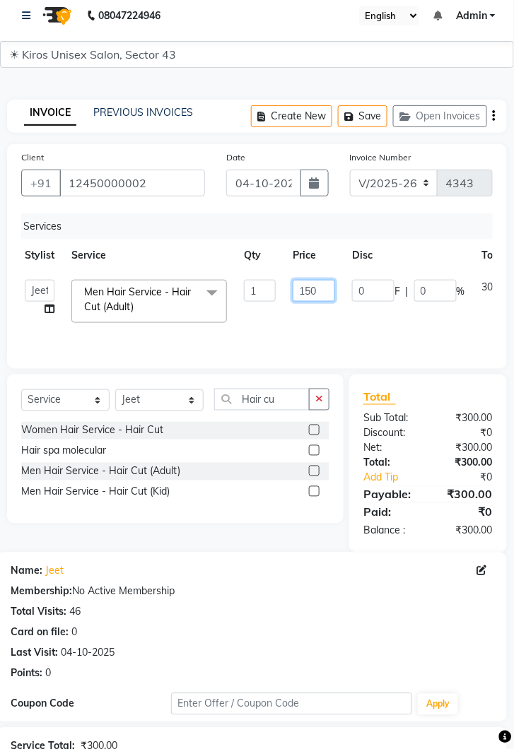
scroll to position [0, 0]
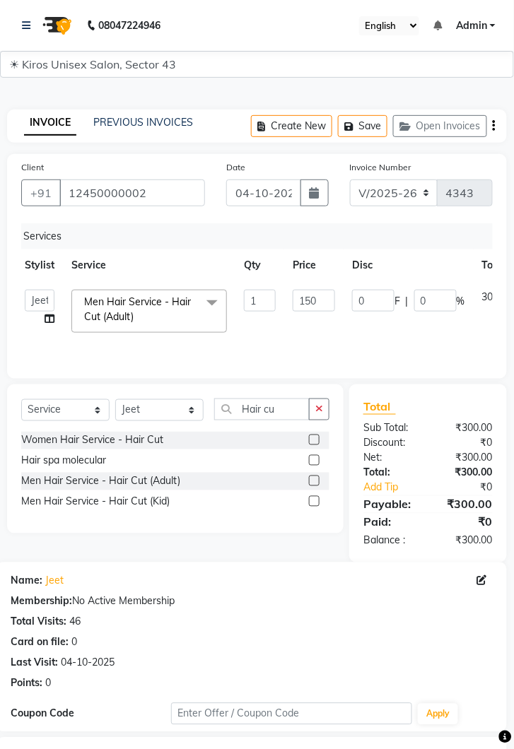
click at [383, 353] on div "Services Stylist Service Qty Price Disc Total Action Deepak [PERSON_NAME] [PERS…" at bounding box center [256, 293] width 471 height 141
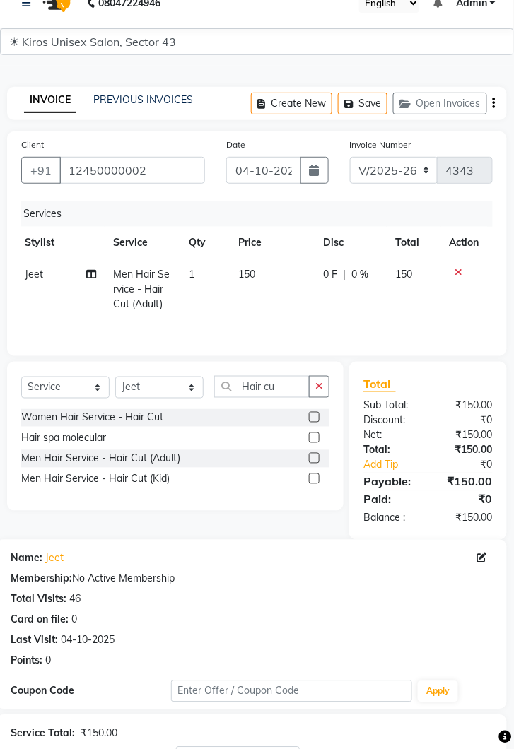
scroll to position [136, 0]
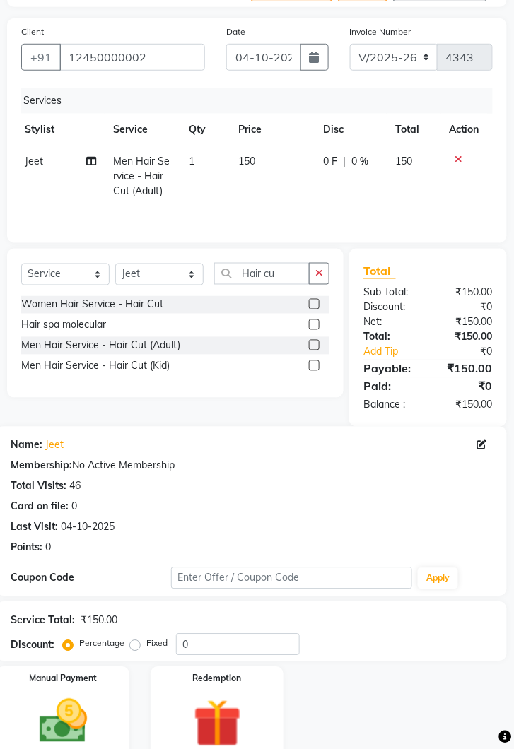
click at [89, 714] on img at bounding box center [63, 722] width 78 height 56
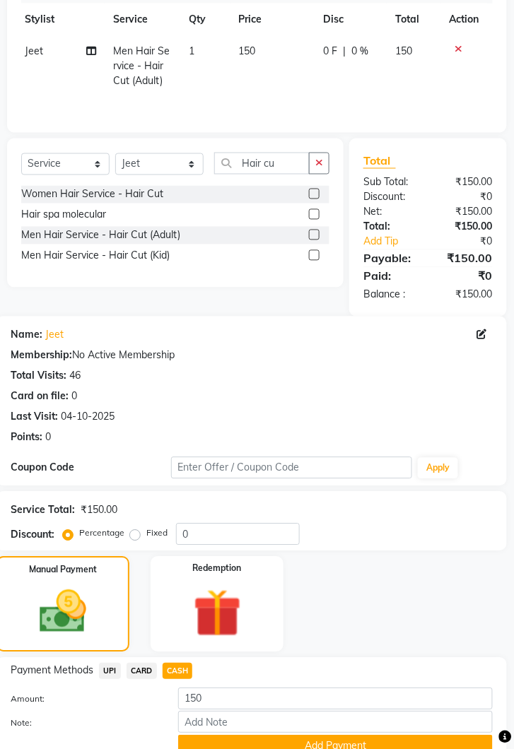
click at [357, 736] on button "Add Payment" at bounding box center [335, 747] width 314 height 22
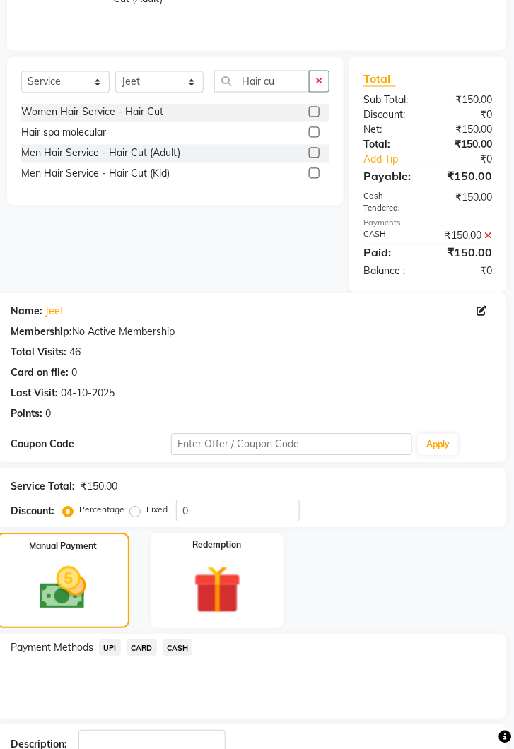
scroll to position [365, 0]
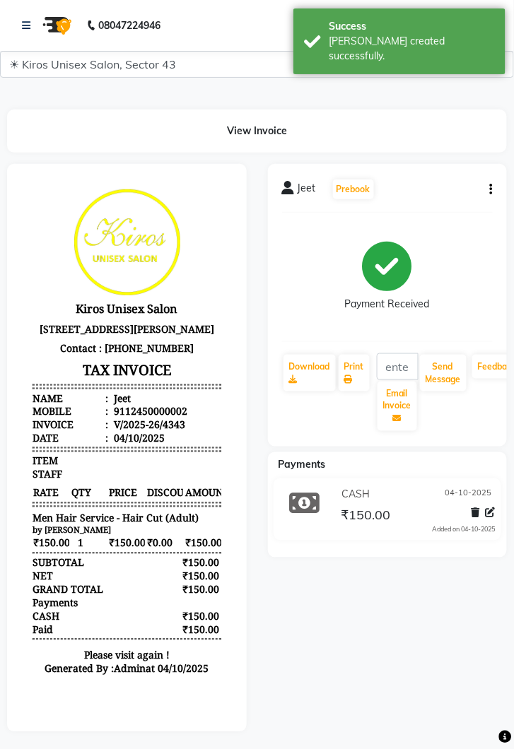
click at [4, 478] on div at bounding box center [126, 448] width 261 height 568
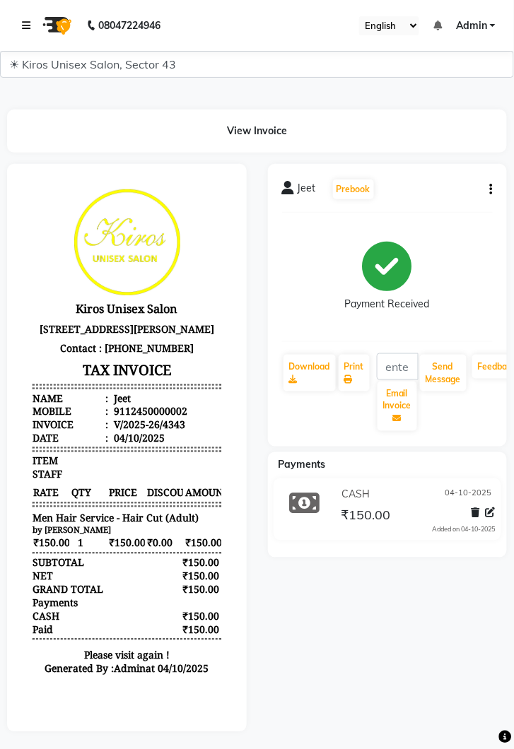
click at [23, 30] on link at bounding box center [29, 26] width 14 height 40
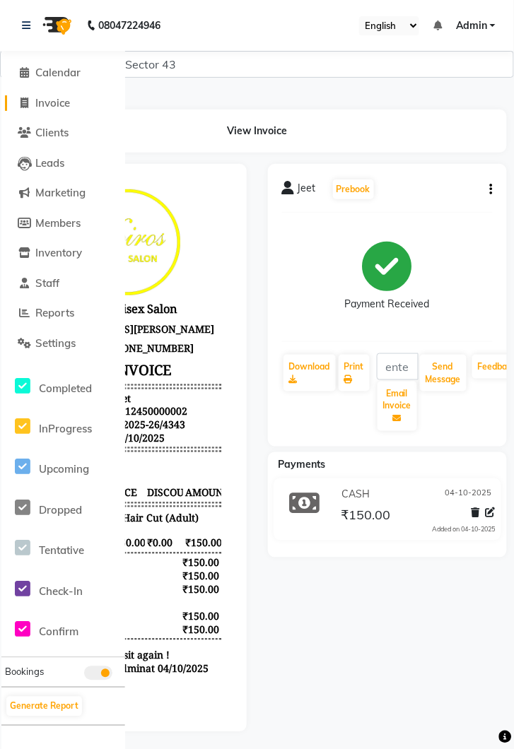
click at [63, 102] on span "Invoice" at bounding box center [52, 102] width 35 height 13
select select "service"
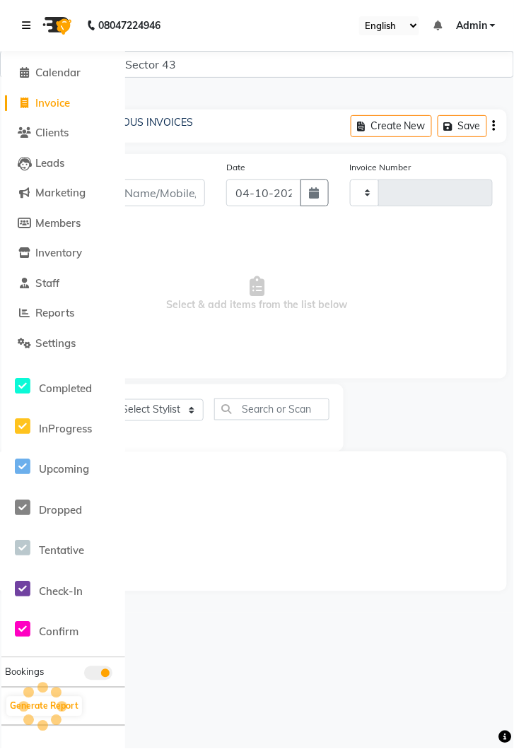
click at [30, 27] on icon at bounding box center [26, 25] width 8 height 10
type input "4344"
select select "5694"
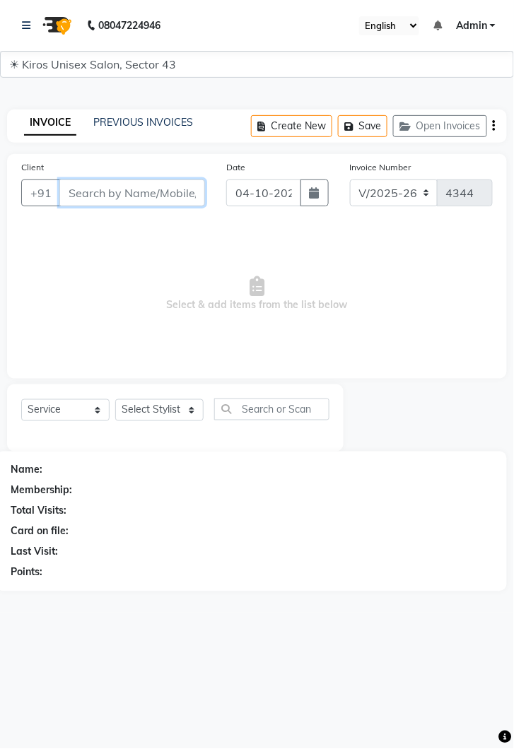
click at [118, 194] on input "Client" at bounding box center [132, 192] width 146 height 27
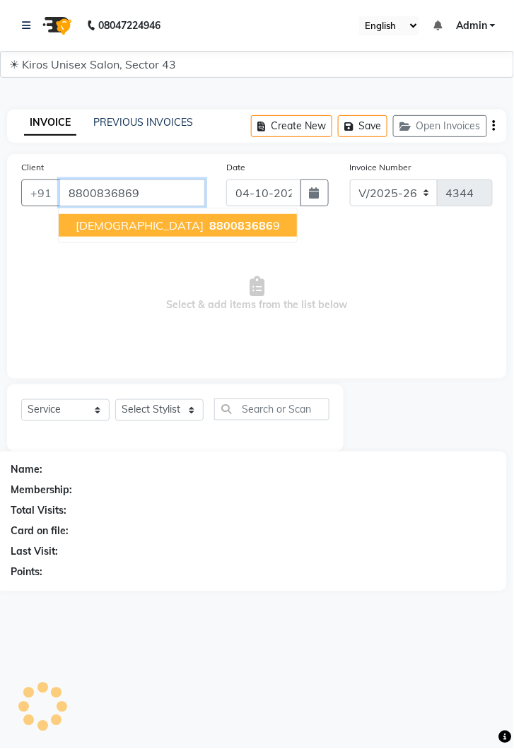
type input "8800836869"
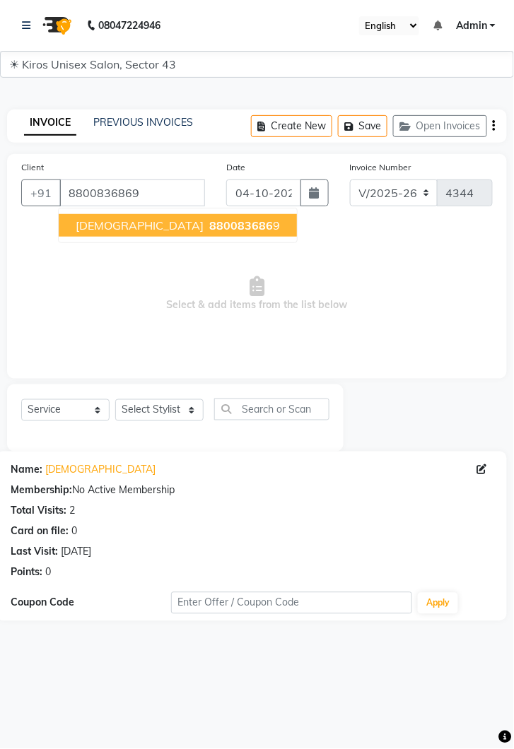
click at [209, 227] on span "880083686" at bounding box center [241, 225] width 64 height 14
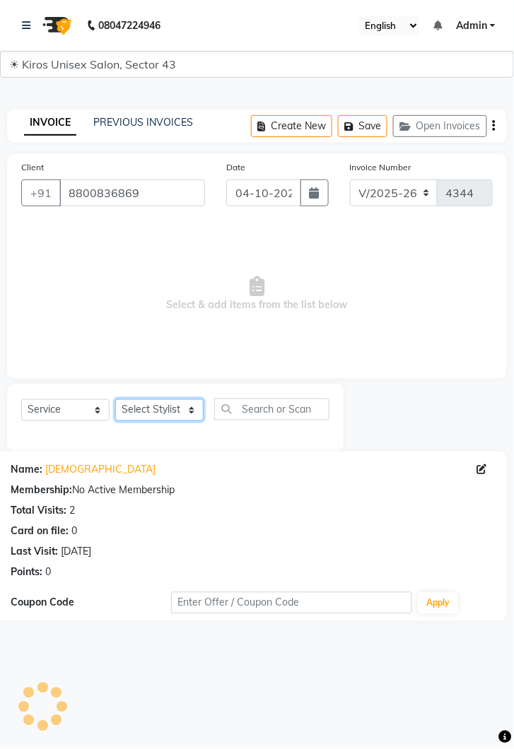
click at [192, 414] on select "Select Stylist [PERSON_NAME] [PERSON_NAME] Jeet Lalit Lamu [PERSON_NAME] [PERSO…" at bounding box center [159, 410] width 88 height 22
select select "39647"
click at [115, 399] on select "Select Stylist [PERSON_NAME] [PERSON_NAME] Jeet Lalit Lamu [PERSON_NAME] [PERSO…" at bounding box center [159, 410] width 88 height 22
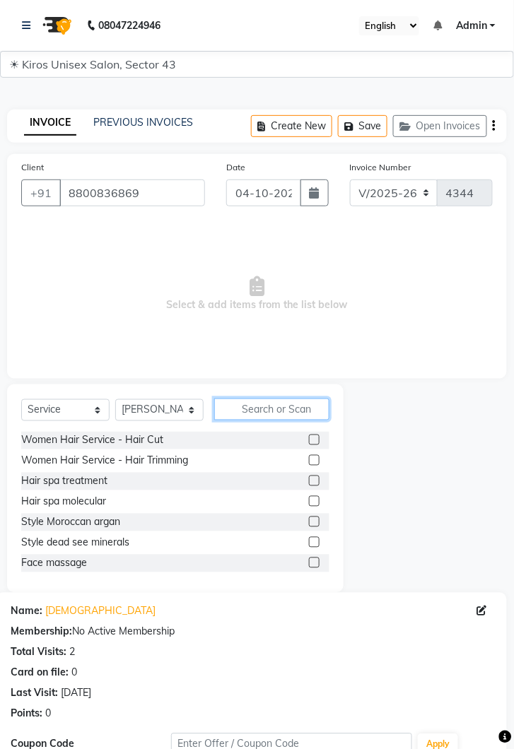
click at [253, 405] on input "text" at bounding box center [271, 410] width 115 height 22
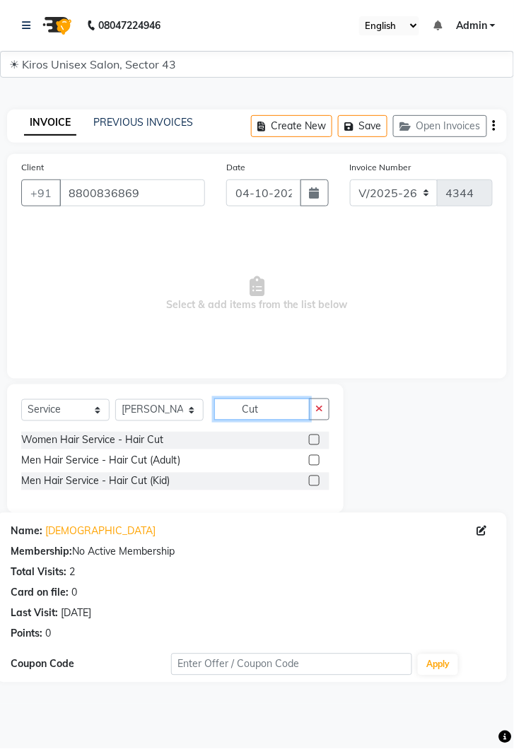
type input "Cut"
click at [313, 460] on label at bounding box center [314, 460] width 11 height 11
click at [313, 460] on input "checkbox" at bounding box center [313, 460] width 9 height 9
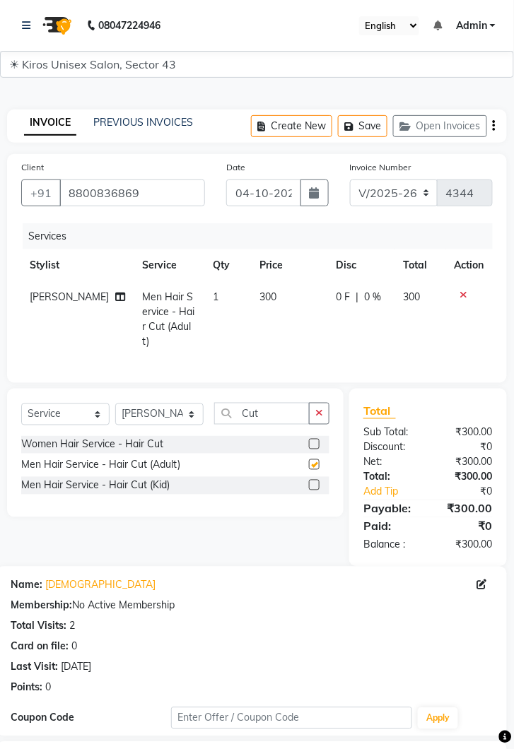
checkbox input "false"
click at [285, 294] on td "300" at bounding box center [290, 319] width 76 height 76
select select "39647"
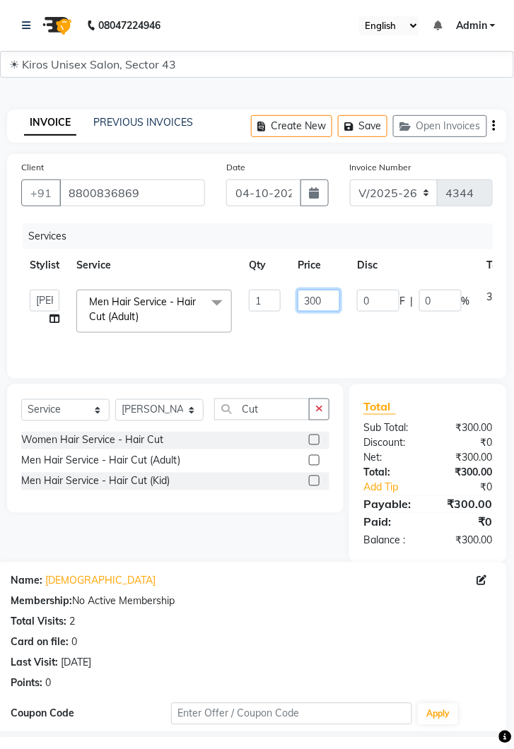
click at [326, 297] on input "300" at bounding box center [318, 301] width 42 height 22
type input "3"
type input "250"
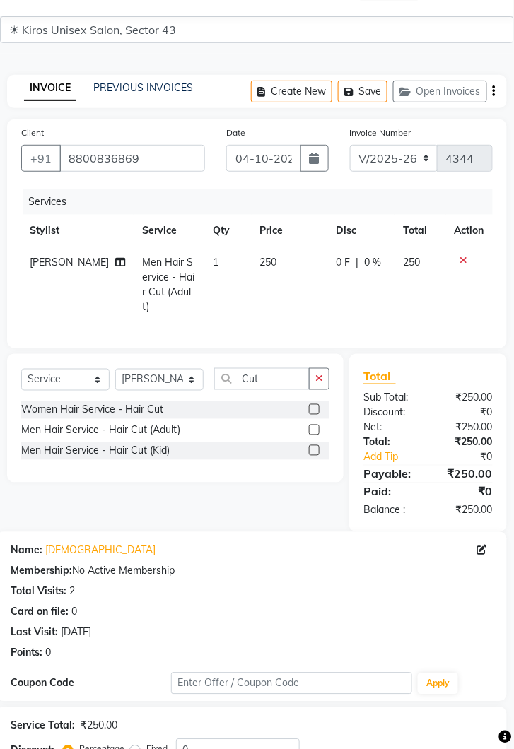
scroll to position [136, 0]
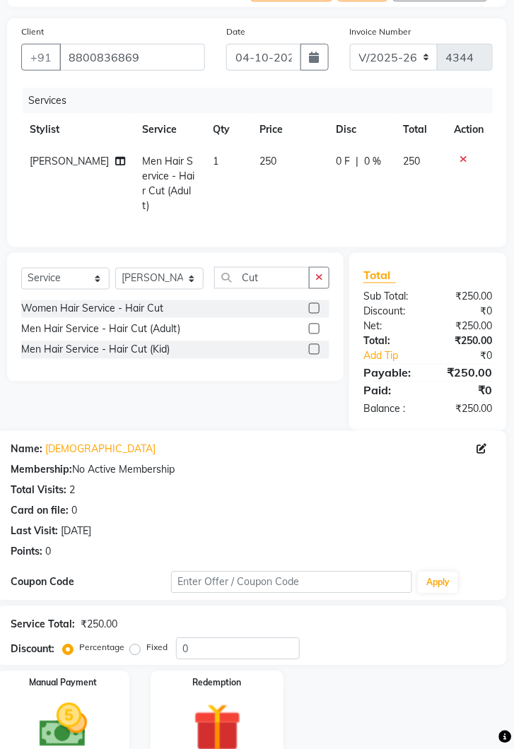
click at [95, 726] on img at bounding box center [63, 726] width 78 height 56
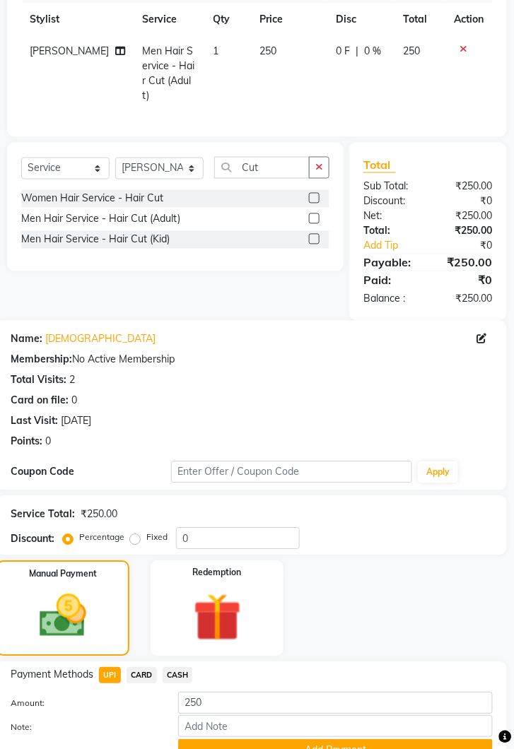
click at [338, 742] on button "Add Payment" at bounding box center [335, 751] width 314 height 22
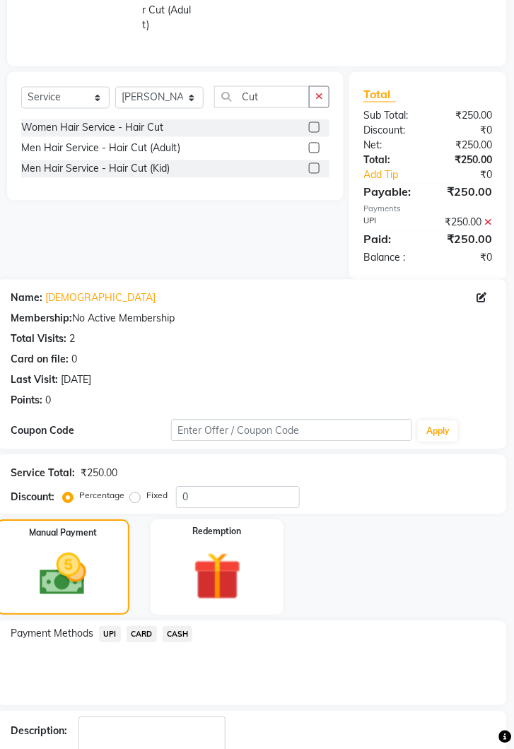
scroll to position [335, 0]
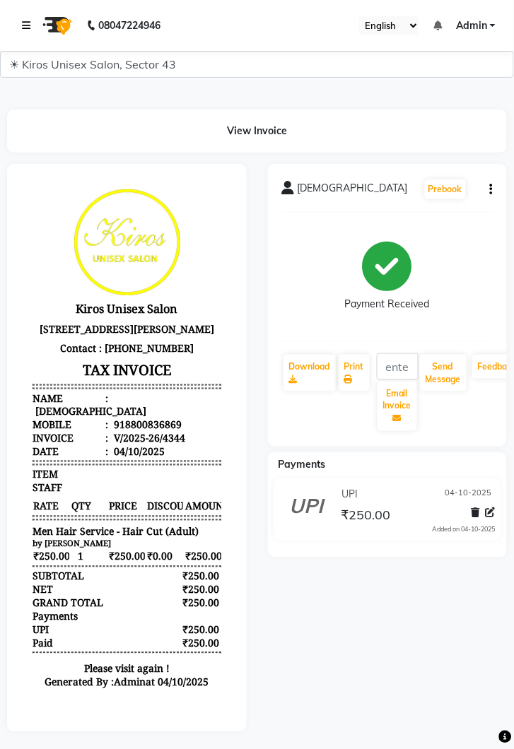
click at [33, 21] on link at bounding box center [29, 26] width 14 height 40
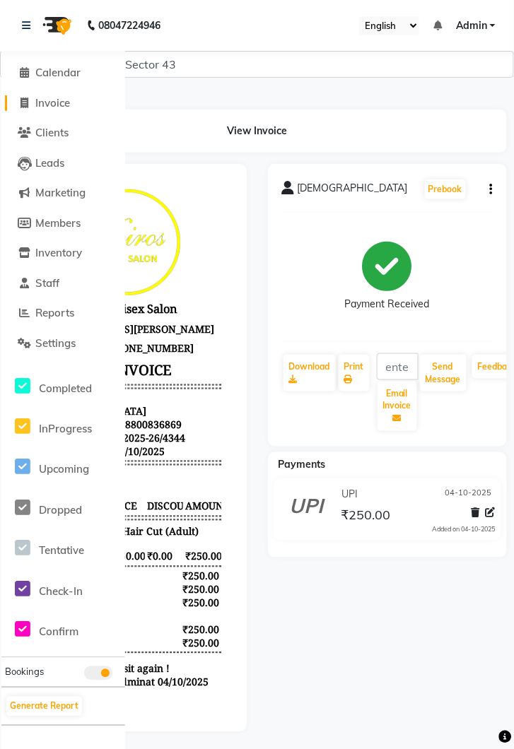
click at [53, 98] on span "Invoice" at bounding box center [52, 102] width 35 height 13
select select "service"
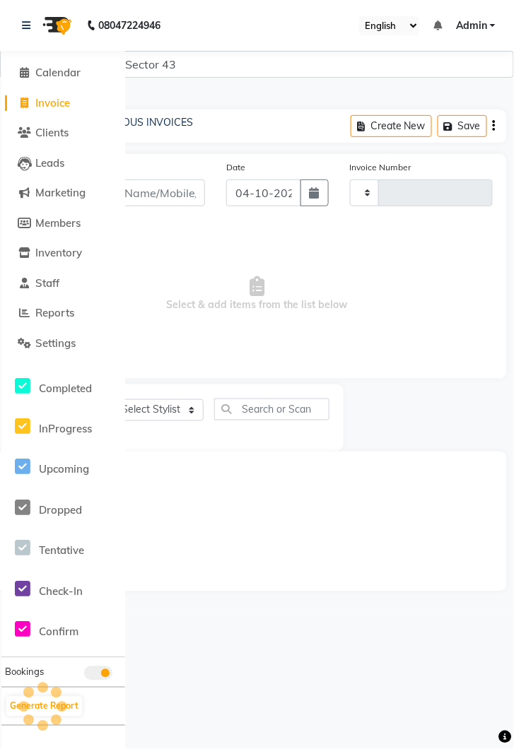
type input "4345"
select select "5694"
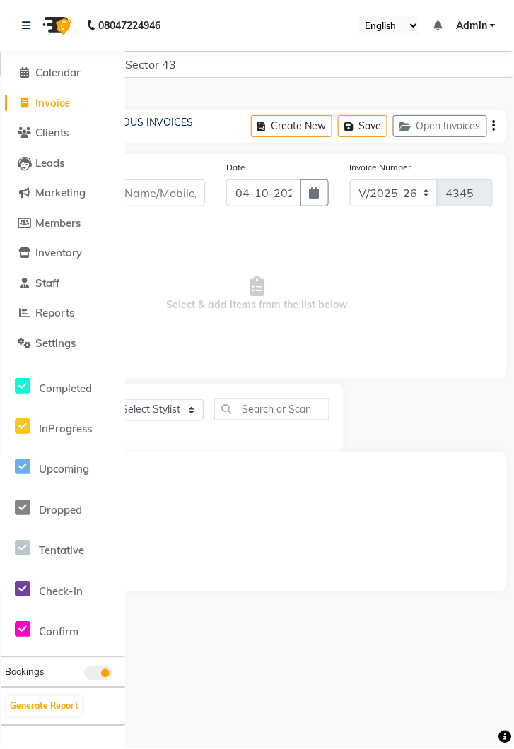
scroll to position [3, 0]
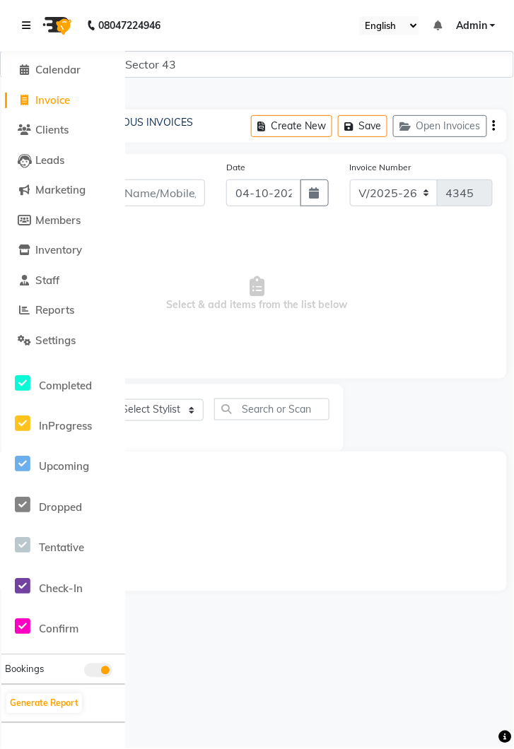
click at [28, 23] on icon at bounding box center [26, 25] width 8 height 10
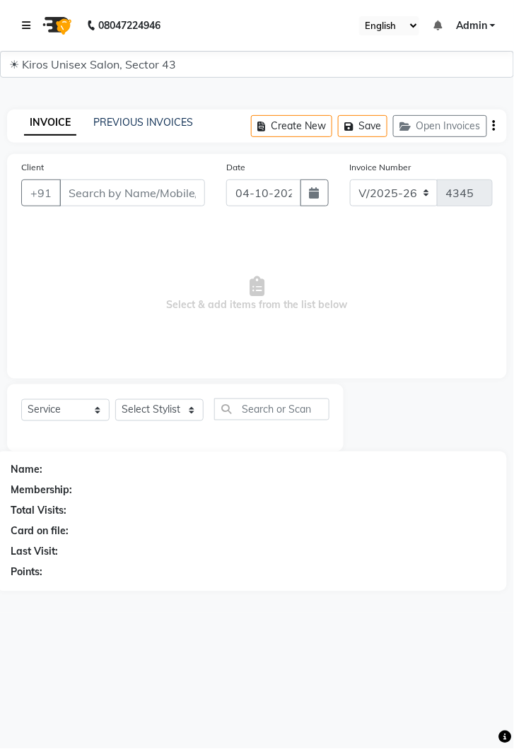
scroll to position [0, 0]
click at [119, 192] on input "Client" at bounding box center [132, 192] width 146 height 27
type input "8528363543"
click at [169, 194] on span "Add Client" at bounding box center [169, 193] width 56 height 14
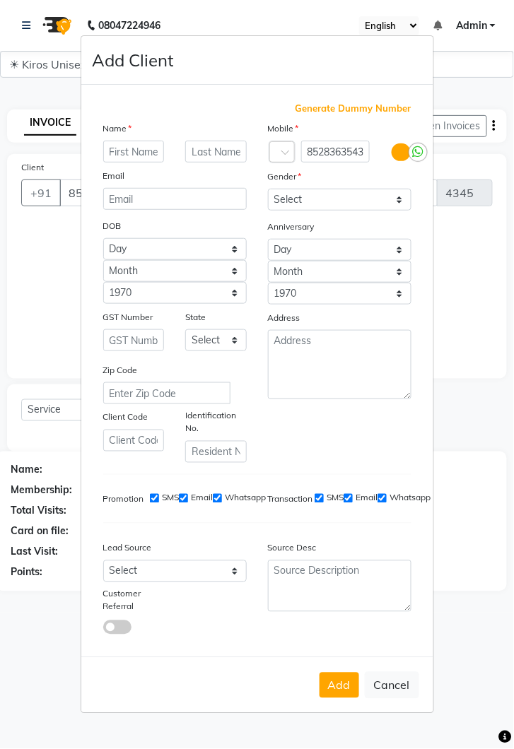
click at [129, 163] on input "text" at bounding box center [133, 152] width 61 height 22
type input "[PERSON_NAME]"
click at [406, 211] on select "Select [DEMOGRAPHIC_DATA] [DEMOGRAPHIC_DATA] Other Prefer Not To Say" at bounding box center [339, 200] width 143 height 22
select select "[DEMOGRAPHIC_DATA]"
click at [268, 211] on select "Select [DEMOGRAPHIC_DATA] [DEMOGRAPHIC_DATA] Other Prefer Not To Say" at bounding box center [339, 200] width 143 height 22
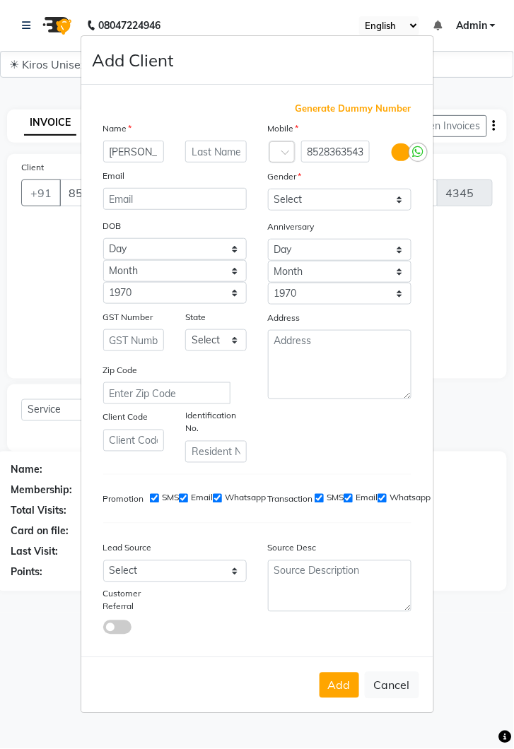
click at [327, 698] on button "Add" at bounding box center [339, 685] width 40 height 25
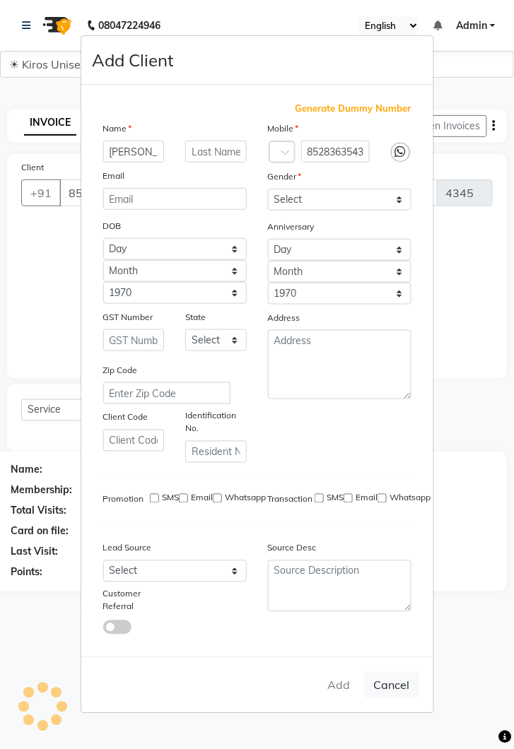
select select
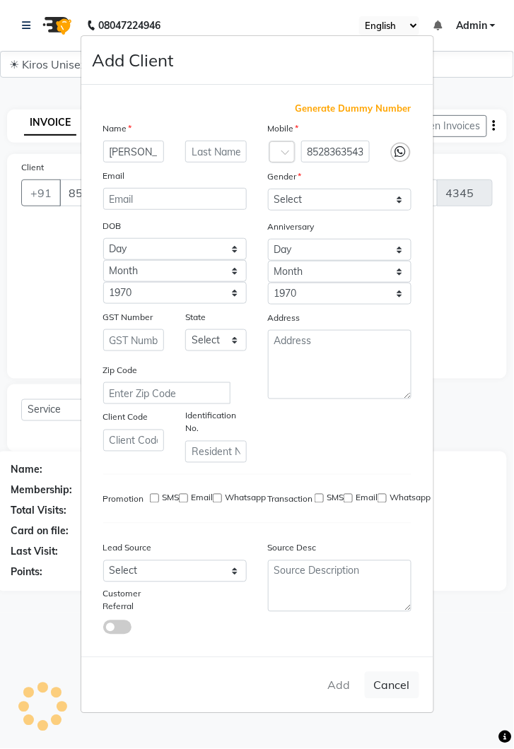
select select
checkbox input "false"
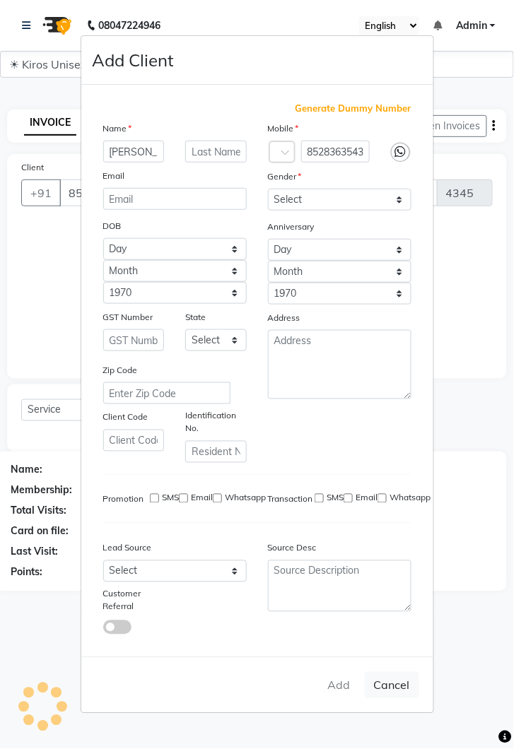
checkbox input "false"
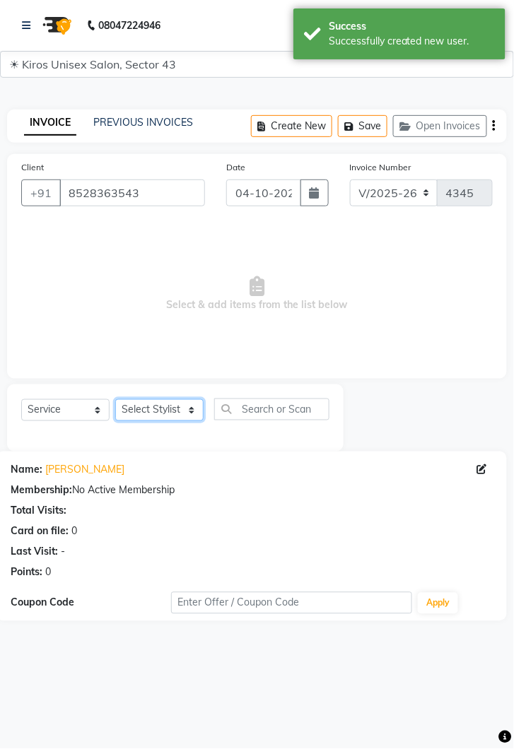
click at [199, 418] on select "Select Stylist [PERSON_NAME] [PERSON_NAME] Jeet Lalit Lamu [PERSON_NAME] [PERSO…" at bounding box center [159, 410] width 88 height 22
select select "69096"
click at [115, 399] on select "Select Stylist [PERSON_NAME] [PERSON_NAME] Jeet Lalit Lamu [PERSON_NAME] [PERSO…" at bounding box center [159, 410] width 88 height 22
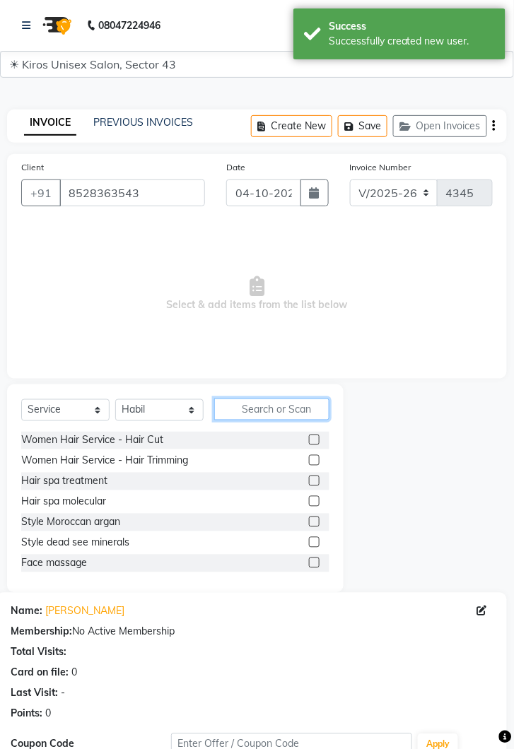
click at [264, 413] on input "text" at bounding box center [271, 410] width 115 height 22
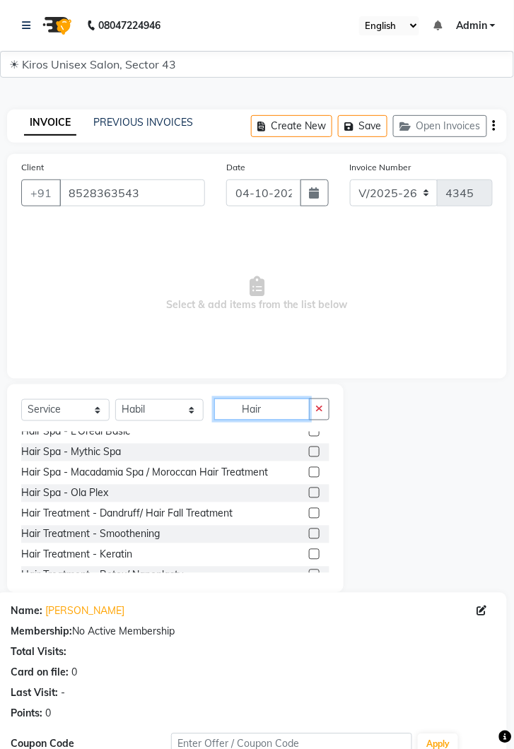
scroll to position [228, 0]
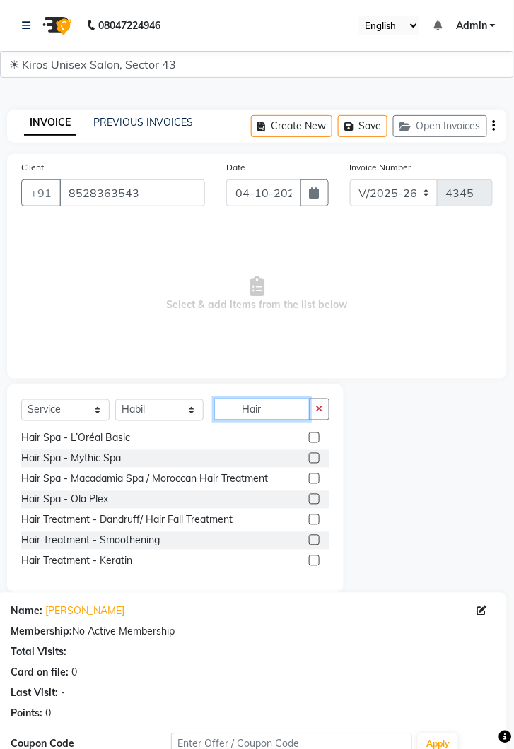
type input "Hair"
click at [312, 442] on label at bounding box center [314, 437] width 11 height 11
click at [312, 442] on input "checkbox" at bounding box center [313, 438] width 9 height 9
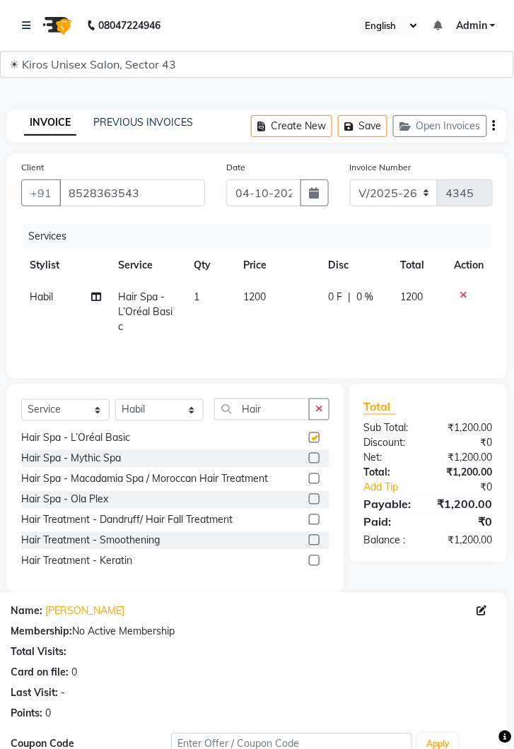
checkbox input "false"
click at [275, 298] on td "1200" at bounding box center [277, 311] width 85 height 61
select select "69096"
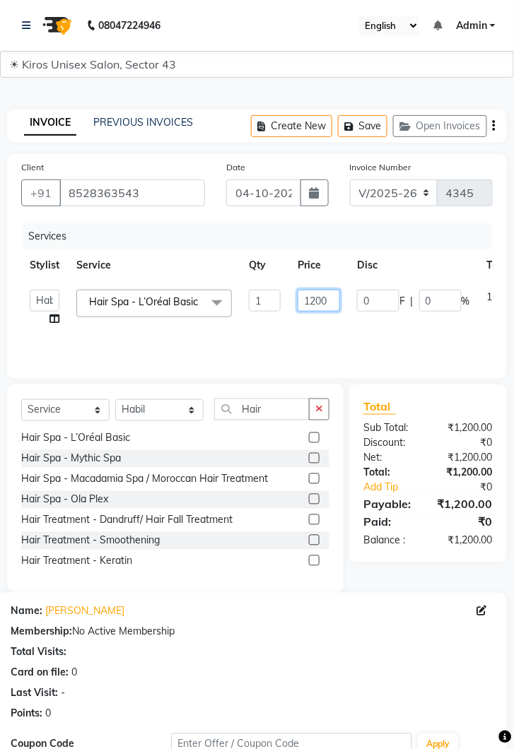
click at [331, 295] on input "1200" at bounding box center [318, 301] width 42 height 22
type input "1500"
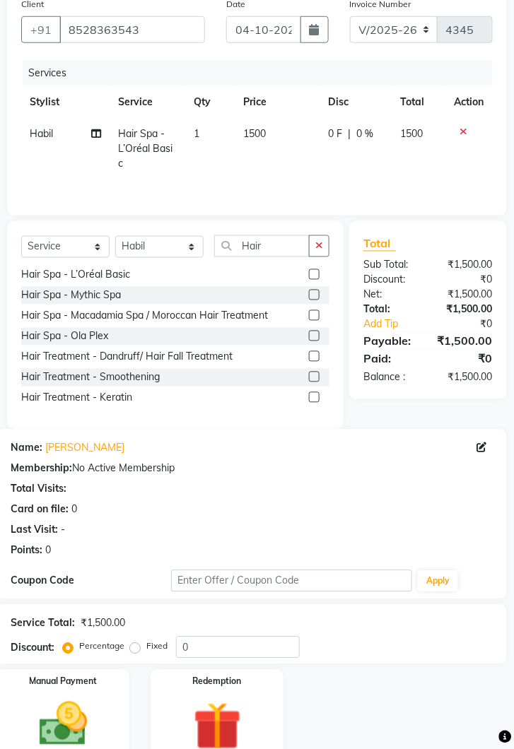
scroll to position [167, 0]
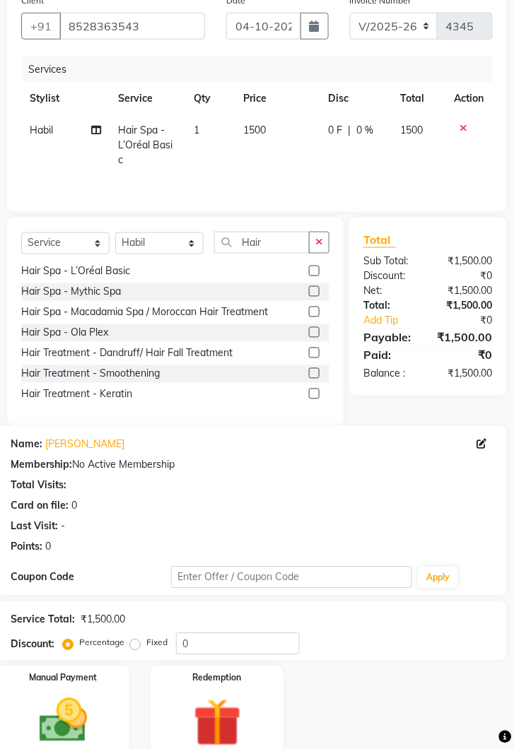
click at [101, 697] on img at bounding box center [63, 721] width 78 height 56
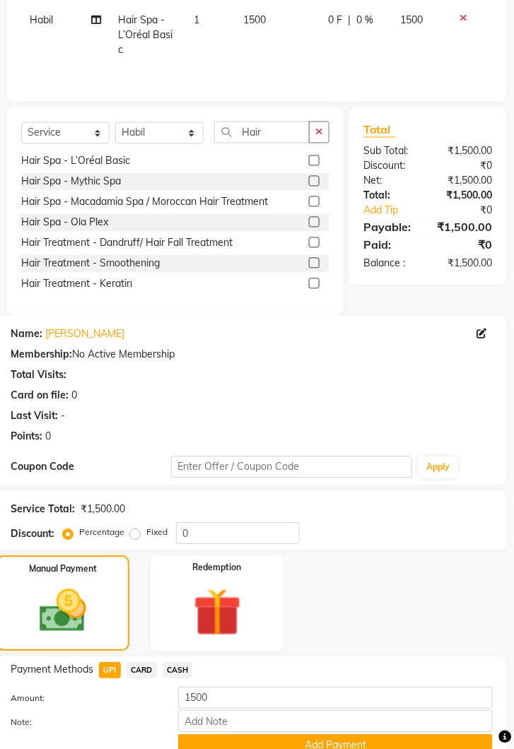
click at [377, 743] on button "Add Payment" at bounding box center [335, 746] width 314 height 22
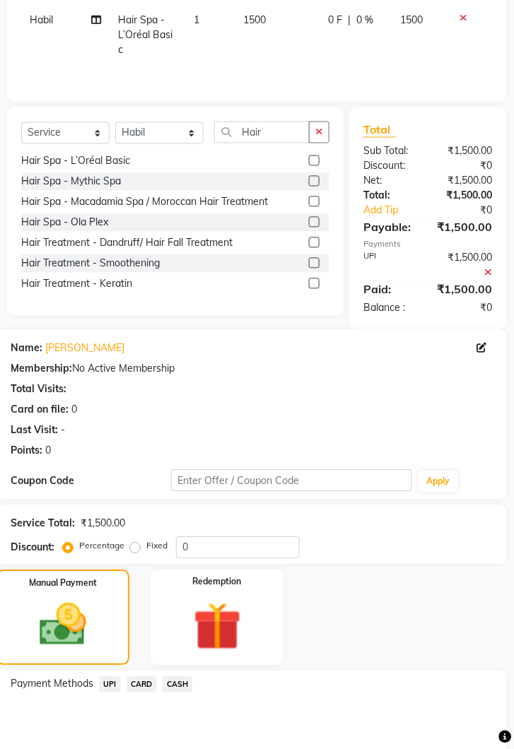
scroll to position [350, 0]
